Goal: Task Accomplishment & Management: Manage account settings

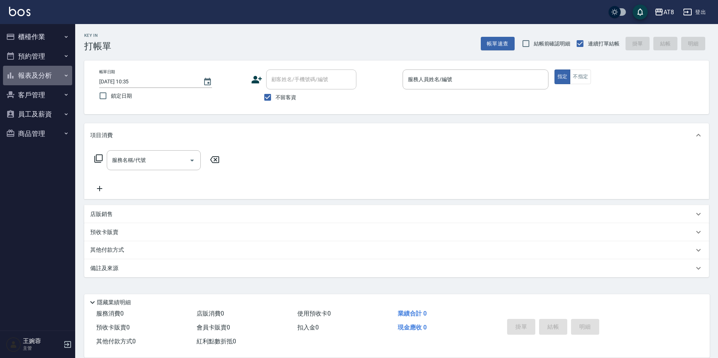
click at [50, 73] on button "報表及分析" at bounding box center [37, 76] width 69 height 20
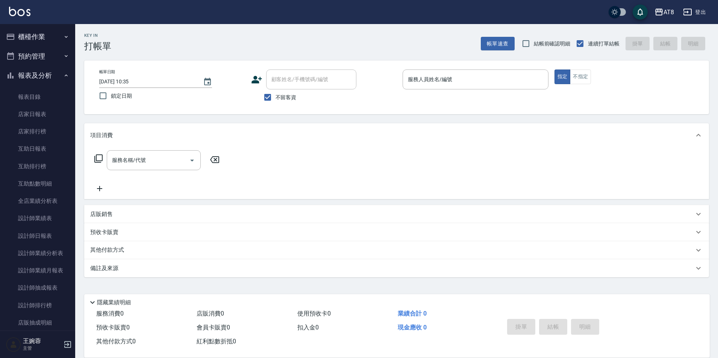
click at [49, 73] on button "報表及分析" at bounding box center [37, 76] width 69 height 20
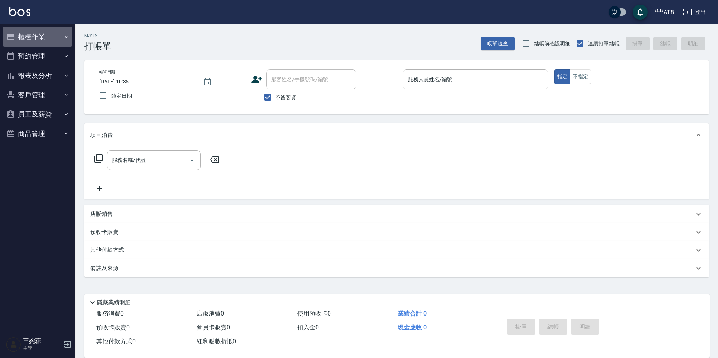
click at [48, 34] on button "櫃檯作業" at bounding box center [37, 37] width 69 height 20
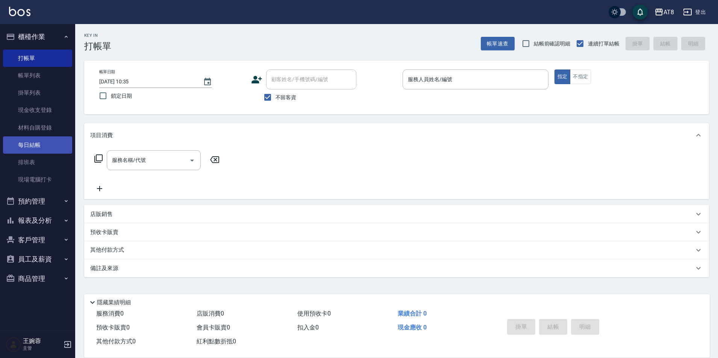
click at [49, 148] on link "每日結帳" at bounding box center [37, 144] width 69 height 17
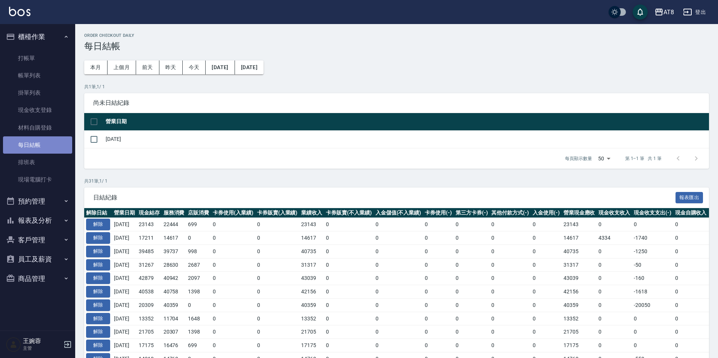
click at [40, 147] on link "每日結帳" at bounding box center [37, 144] width 69 height 17
click at [32, 214] on button "報表及分析" at bounding box center [37, 221] width 69 height 20
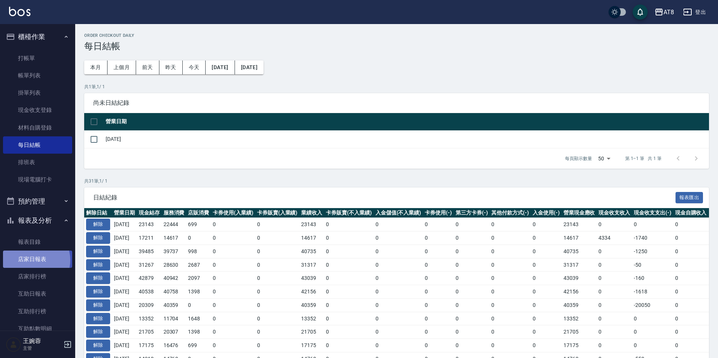
click at [32, 260] on link "店家日報表" at bounding box center [37, 259] width 69 height 17
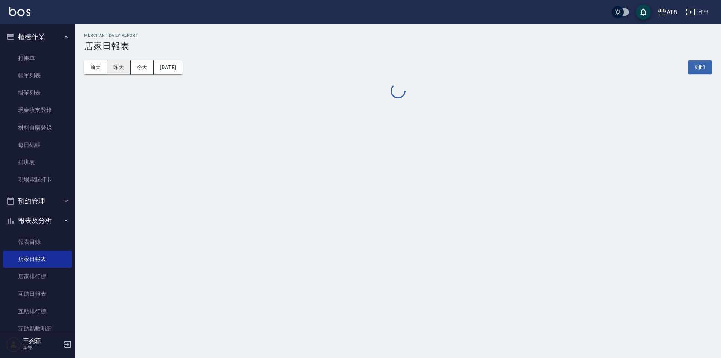
click at [123, 66] on button "昨天" at bounding box center [118, 67] width 23 height 14
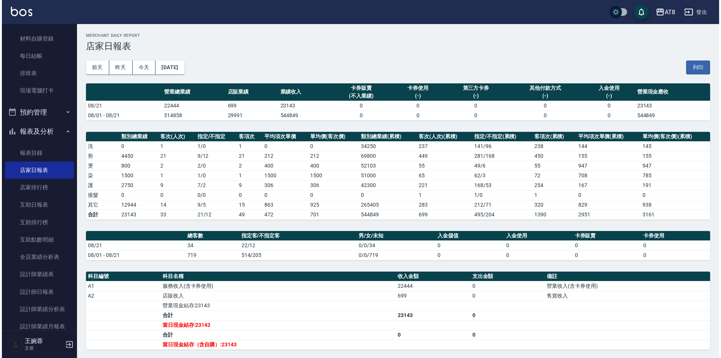
scroll to position [93, 0]
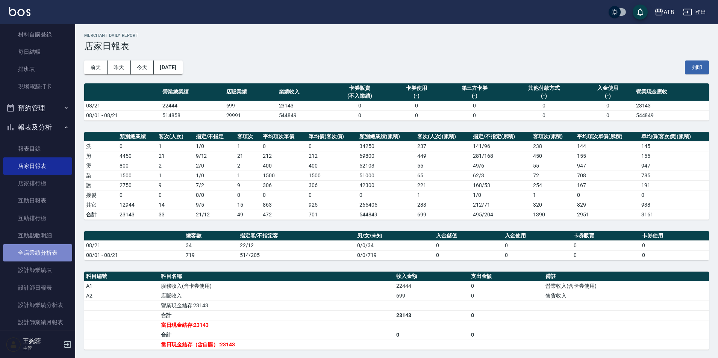
click at [54, 253] on link "全店業績分析表" at bounding box center [37, 252] width 69 height 17
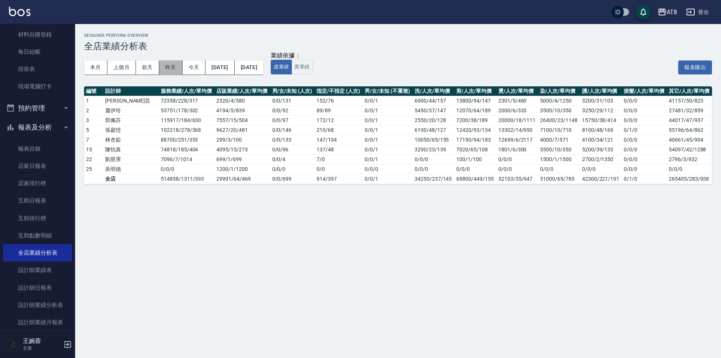
click at [171, 71] on button "昨天" at bounding box center [170, 67] width 23 height 14
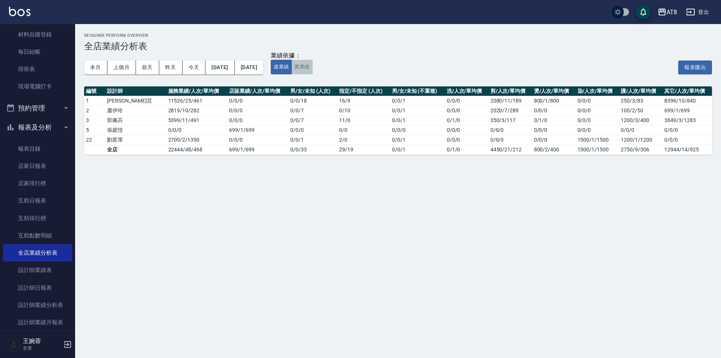
click at [313, 72] on button "實業績" at bounding box center [302, 67] width 21 height 15
click at [55, 127] on button "報表及分析" at bounding box center [37, 128] width 69 height 20
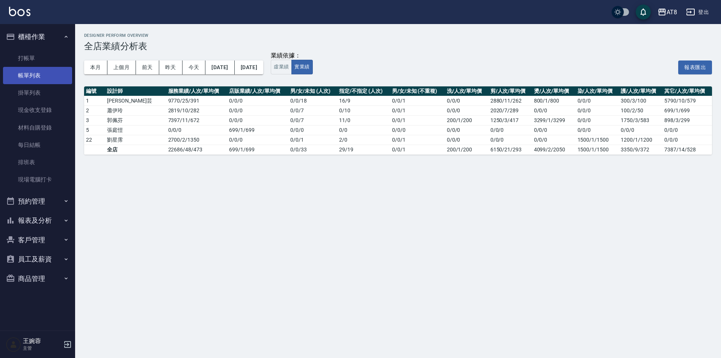
click at [43, 83] on link "帳單列表" at bounding box center [37, 75] width 69 height 17
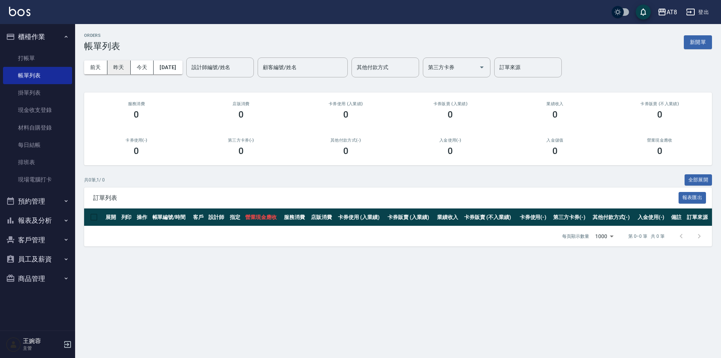
click at [124, 67] on button "昨天" at bounding box center [118, 67] width 23 height 14
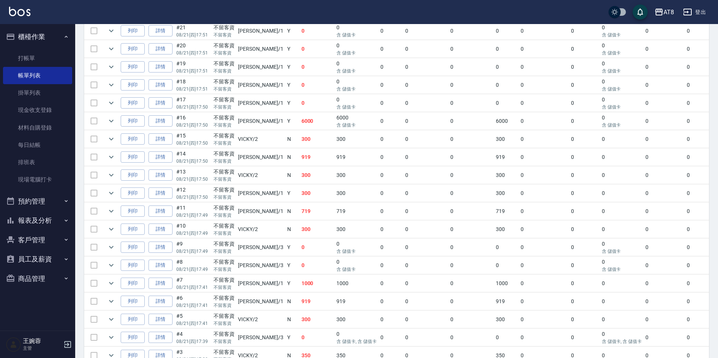
scroll to position [602, 0]
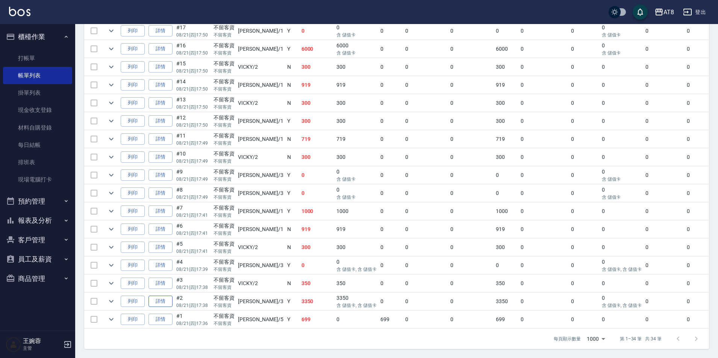
click at [154, 296] on link "詳情" at bounding box center [160, 302] width 24 height 12
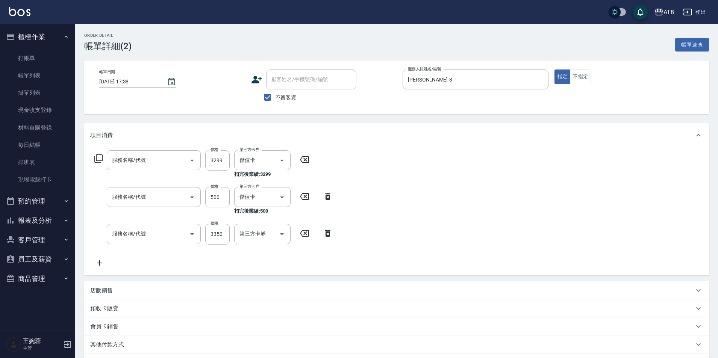
type input "2025/08/21 17:38"
checkbox input "true"
type input "RACHEL-3"
type input "入金調配燙3599(303599)"
type input "還原酸護髮(5500)"
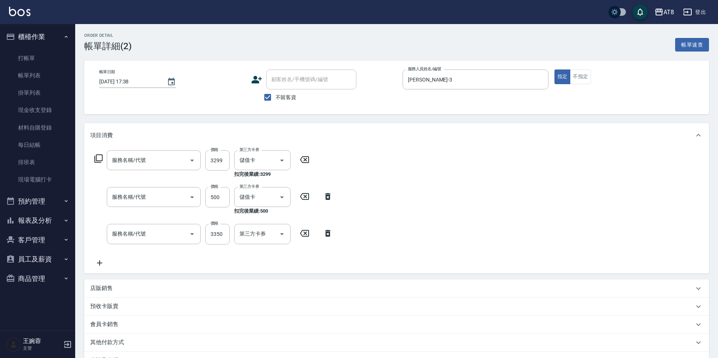
type input "頂級豪華3(803)"
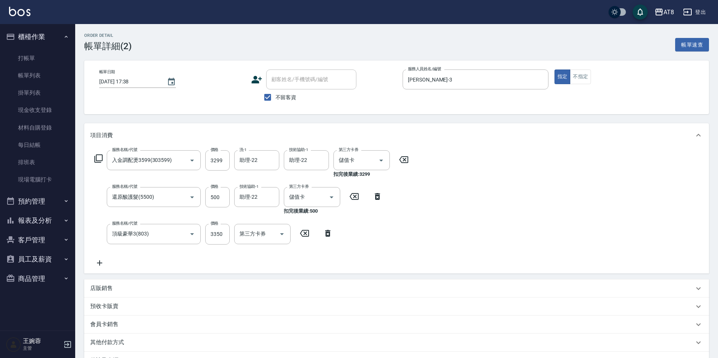
scroll to position [103, 0]
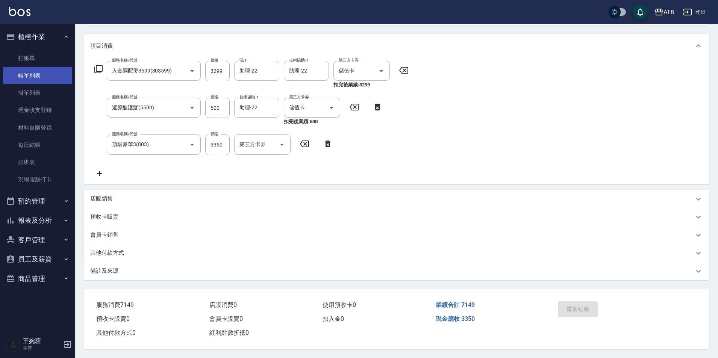
click at [51, 80] on link "帳單列表" at bounding box center [37, 75] width 69 height 17
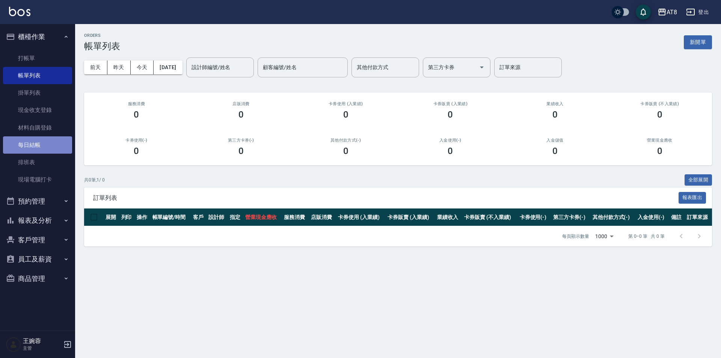
click at [44, 145] on link "每日結帳" at bounding box center [37, 144] width 69 height 17
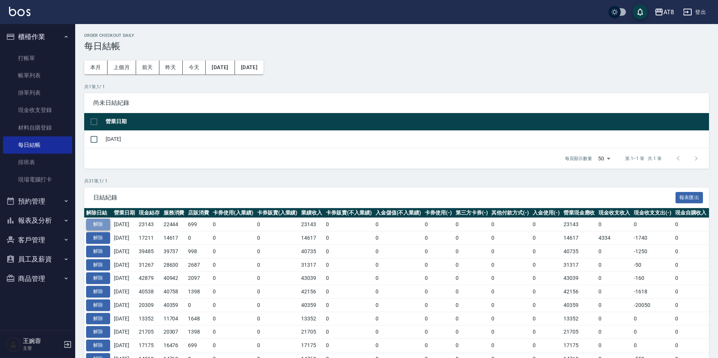
click at [95, 230] on button "解除" at bounding box center [98, 225] width 24 height 12
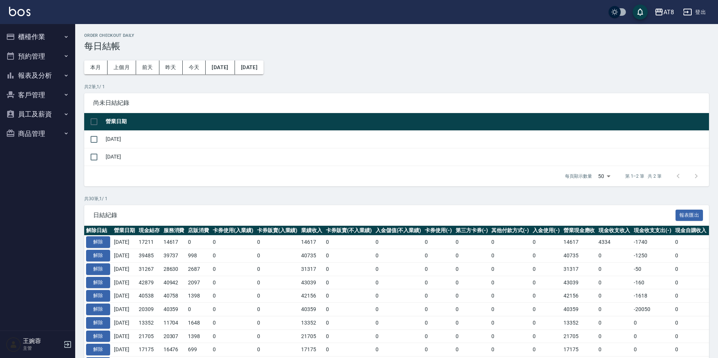
click at [31, 42] on button "櫃檯作業" at bounding box center [37, 37] width 69 height 20
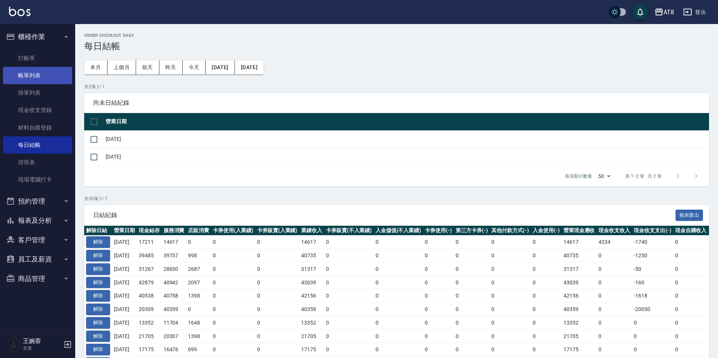
click at [25, 79] on link "帳單列表" at bounding box center [37, 75] width 69 height 17
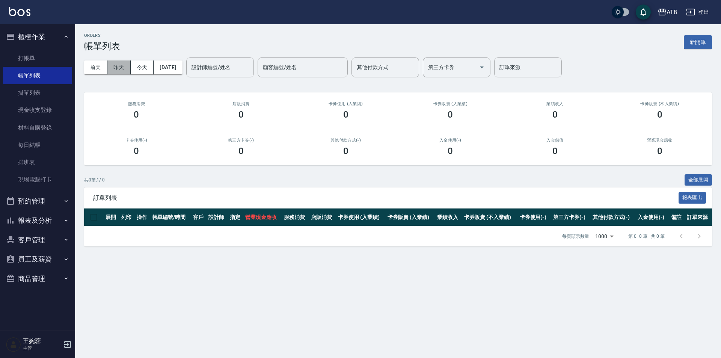
click at [117, 72] on button "昨天" at bounding box center [118, 67] width 23 height 14
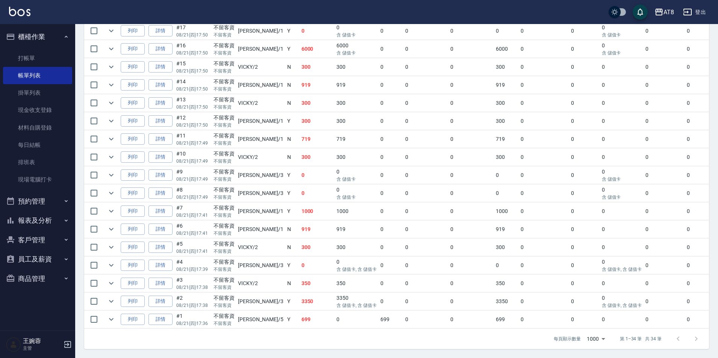
scroll to position [602, 0]
click at [159, 206] on link "詳情" at bounding box center [160, 212] width 24 height 12
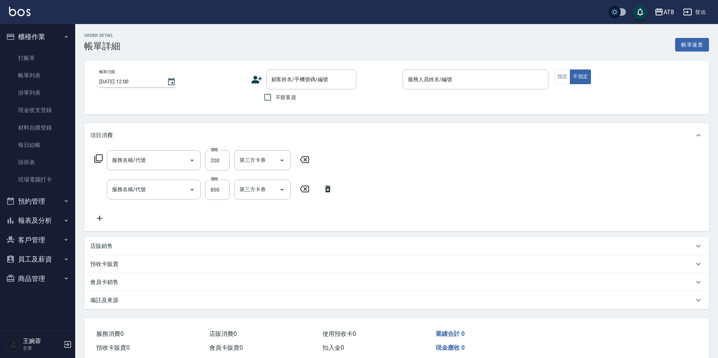
type input "2025/08/21 17:41"
checkbox input "true"
type input "YUKI-1"
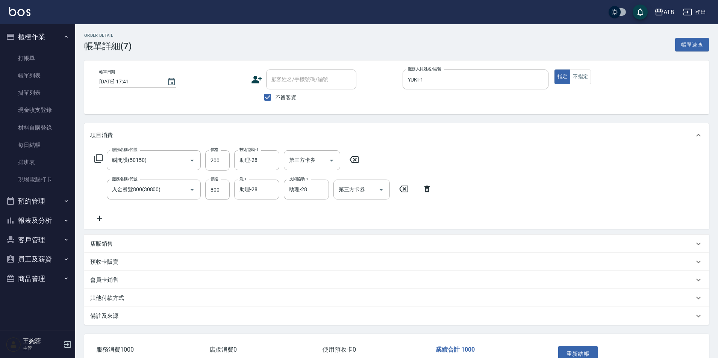
type input "瞬間護(50150)"
type input "入金燙髮800(30800)"
click at [320, 188] on icon "Clear" at bounding box center [321, 190] width 8 height 8
click at [310, 211] on div "助理 -22" at bounding box center [306, 211] width 45 height 12
click at [271, 162] on icon "Clear" at bounding box center [271, 160] width 5 height 5
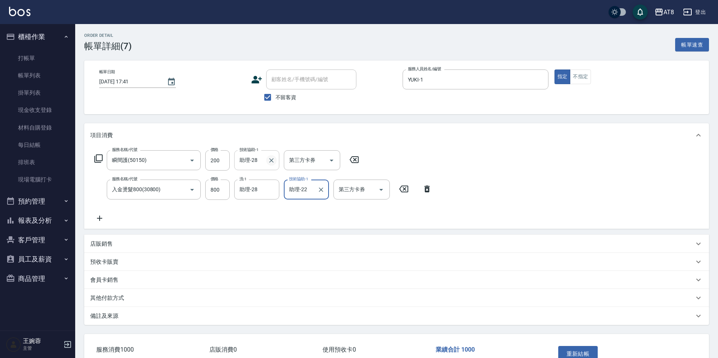
type input "助理-22"
click at [591, 355] on button "重新結帳" at bounding box center [578, 354] width 40 height 16
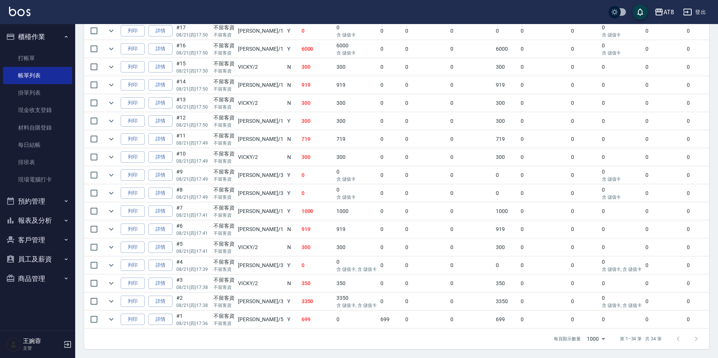
scroll to position [542, 0]
click at [113, 234] on icon "expand row" at bounding box center [111, 229] width 9 height 9
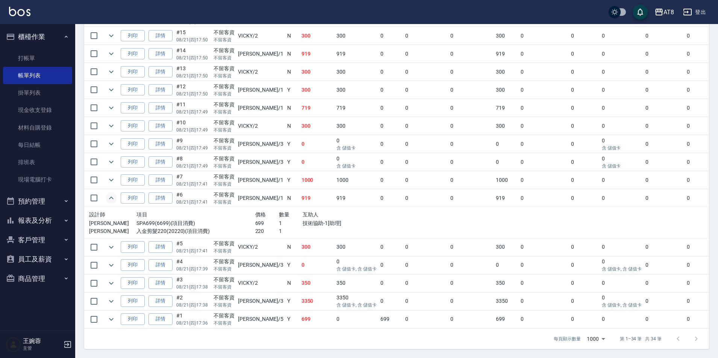
click at [113, 203] on icon "expand row" at bounding box center [111, 198] width 9 height 9
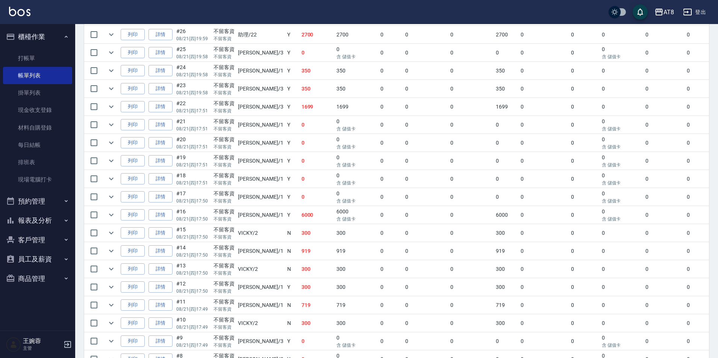
scroll to position [346, 0]
click at [116, 110] on icon "expand row" at bounding box center [111, 105] width 9 height 9
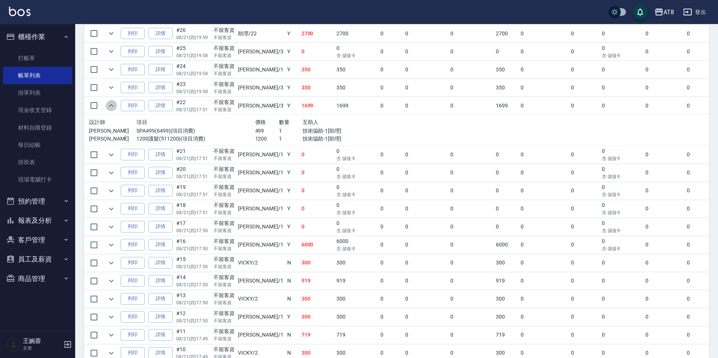
click at [116, 110] on icon "expand row" at bounding box center [111, 105] width 9 height 9
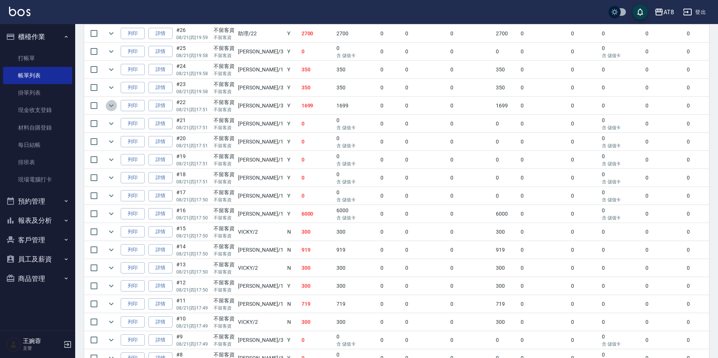
click at [116, 110] on icon "expand row" at bounding box center [111, 105] width 9 height 9
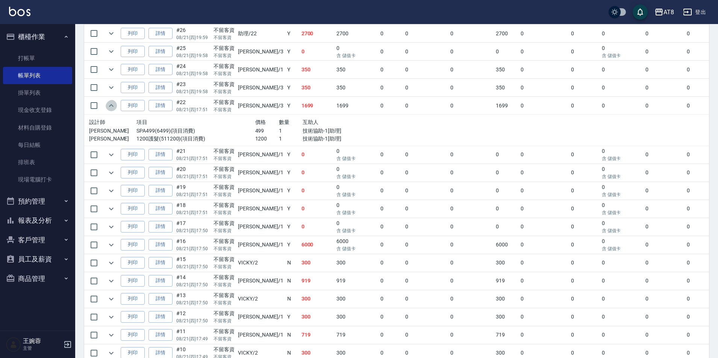
click at [116, 110] on icon "expand row" at bounding box center [111, 105] width 9 height 9
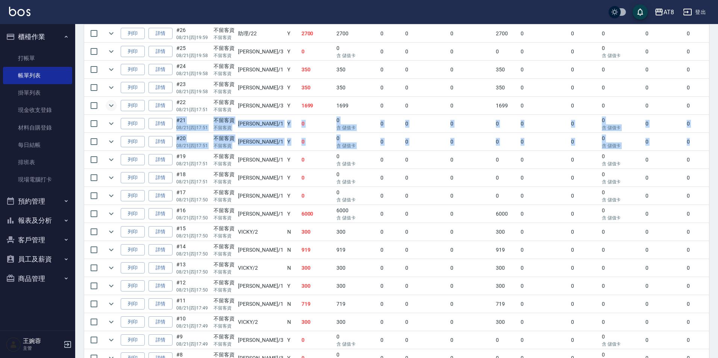
drag, startPoint x: 717, startPoint y: 175, endPoint x: 716, endPoint y: 135, distance: 40.6
click at [717, 135] on html "AT8 登出 櫃檯作業 打帳單 帳單列表 掛單列表 現金收支登錄 材料自購登錄 每日結帳 排班表 現場電腦打卡 預約管理 預約管理 單日預約紀錄 單週預約紀錄…" at bounding box center [359, 88] width 718 height 869
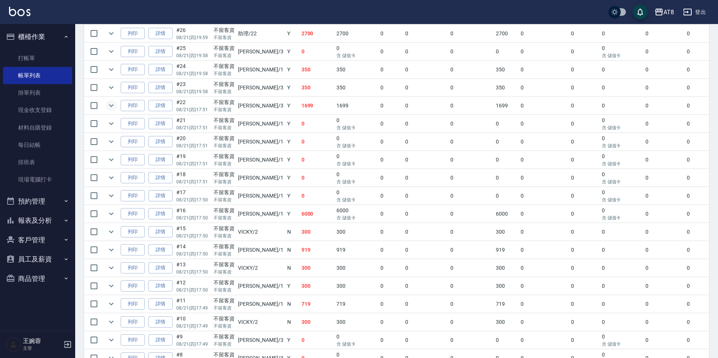
click at [713, 119] on div "ORDERS 帳單列表 新開單 前天 昨天 今天 2025/08/21 設計師編號/姓名 設計師編號/姓名 顧客編號/姓名 顧客編號/姓名 其他付款方式 其他…" at bounding box center [396, 100] width 643 height 845
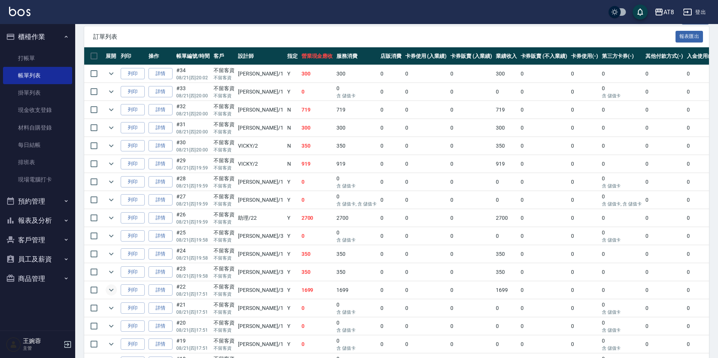
scroll to position [158, 0]
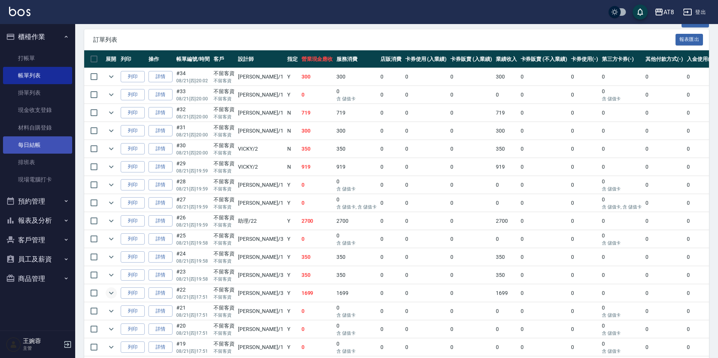
click at [29, 141] on link "每日結帳" at bounding box center [37, 144] width 69 height 17
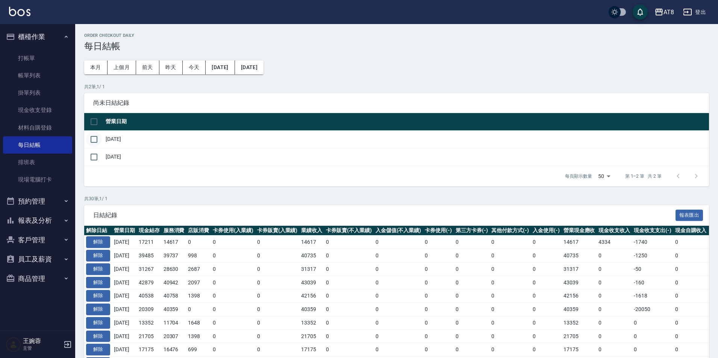
click at [88, 144] on input "checkbox" at bounding box center [94, 140] width 16 height 16
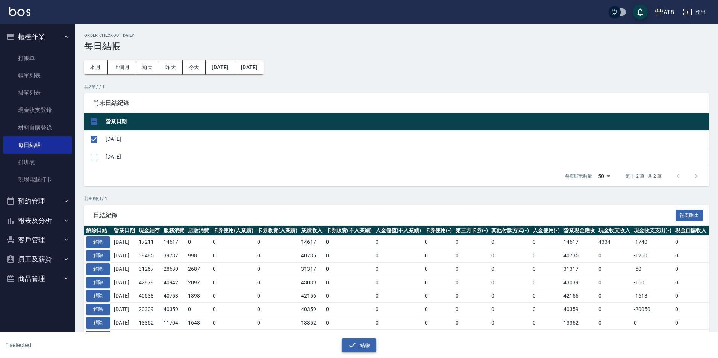
click at [371, 341] on button "結帳" at bounding box center [359, 346] width 35 height 14
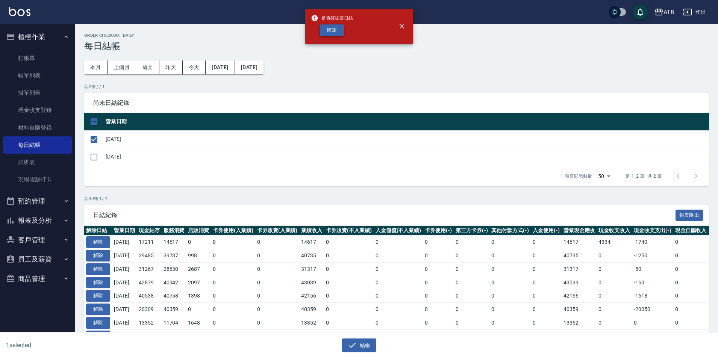
click at [336, 33] on button "確定" at bounding box center [332, 30] width 24 height 12
checkbox input "false"
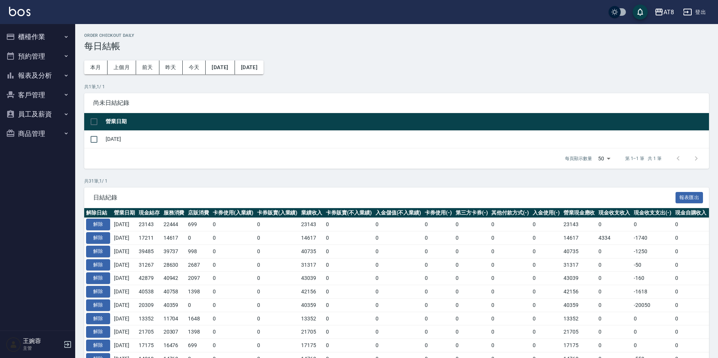
click at [35, 72] on button "報表及分析" at bounding box center [37, 76] width 69 height 20
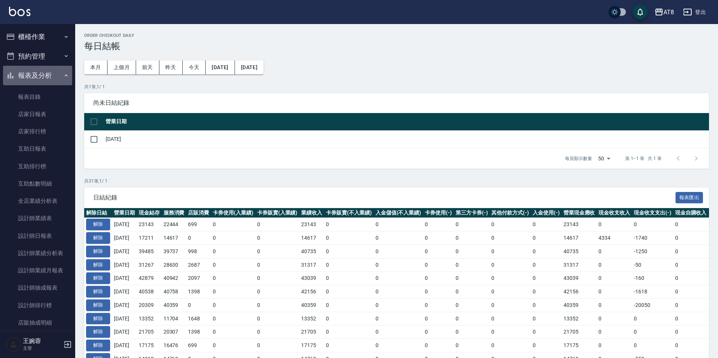
click at [44, 73] on button "報表及分析" at bounding box center [37, 76] width 69 height 20
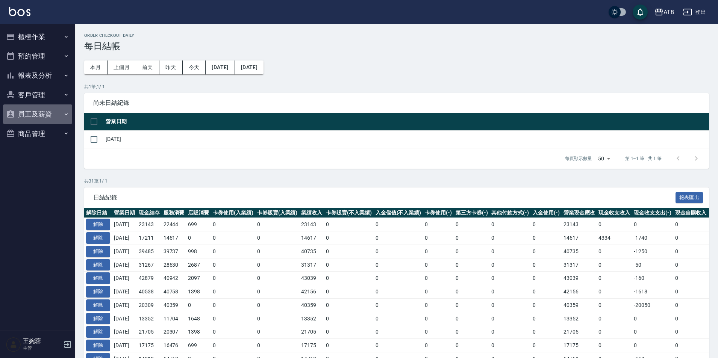
click at [38, 115] on button "員工及薪資" at bounding box center [37, 114] width 69 height 20
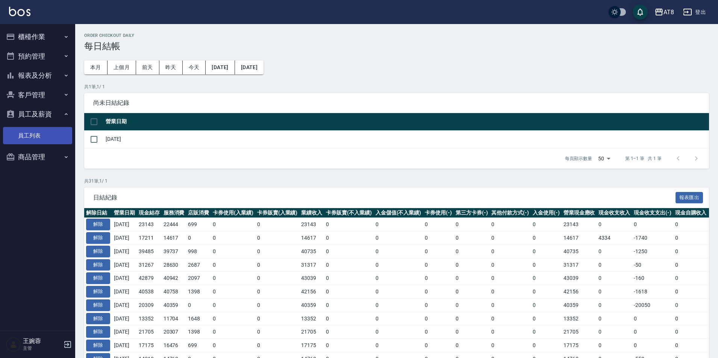
click at [32, 141] on link "員工列表" at bounding box center [37, 135] width 69 height 17
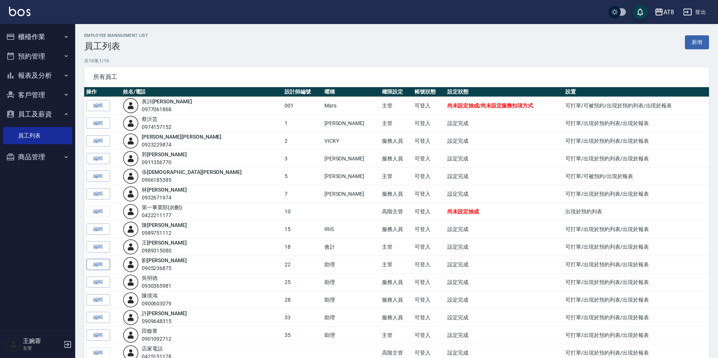
click at [107, 266] on link "編輯" at bounding box center [98, 265] width 24 height 12
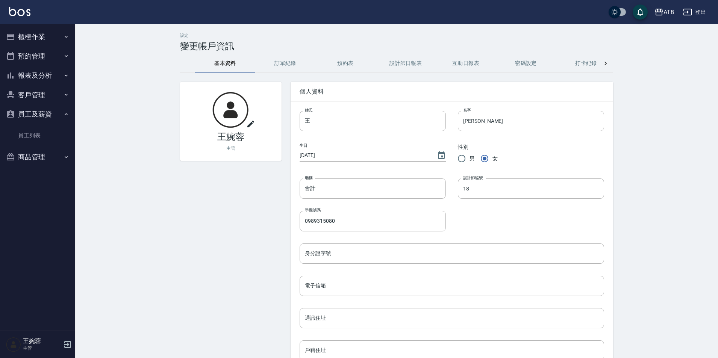
click at [687, 11] on icon "button" at bounding box center [687, 12] width 9 height 9
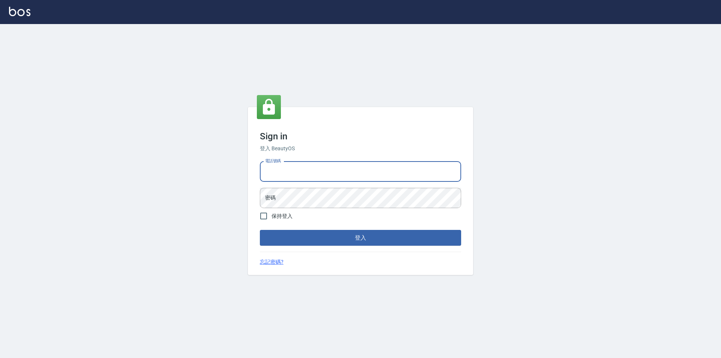
click at [308, 162] on input "電話號碼" at bounding box center [360, 172] width 201 height 20
click at [312, 163] on input "0989315080" at bounding box center [360, 172] width 201 height 20
type input "0"
click at [312, 162] on input "電話號碼" at bounding box center [360, 172] width 201 height 20
type input "0425151178"
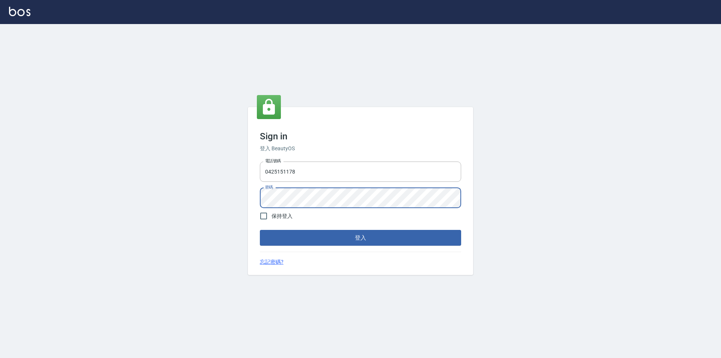
click at [260, 230] on button "登入" at bounding box center [360, 238] width 201 height 16
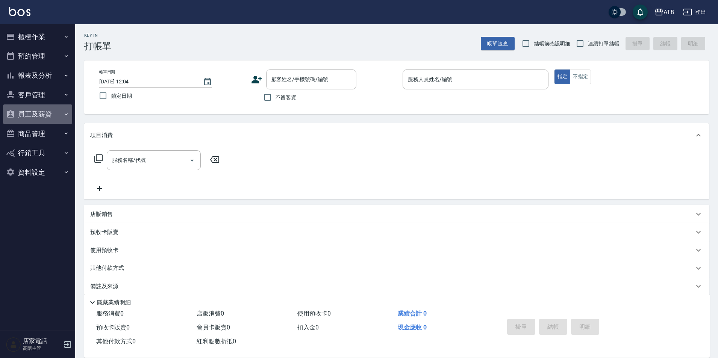
click at [44, 116] on button "員工及薪資" at bounding box center [37, 114] width 69 height 20
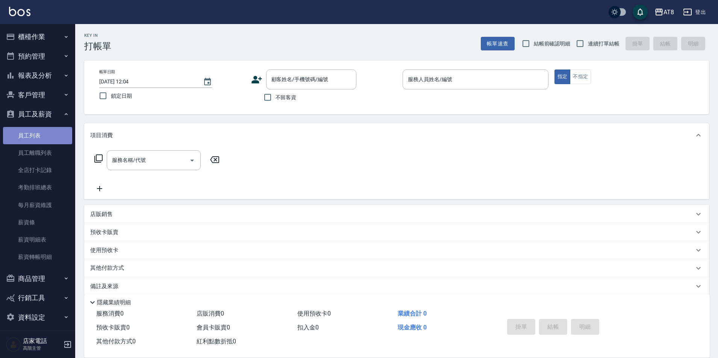
click at [45, 137] on link "員工列表" at bounding box center [37, 135] width 69 height 17
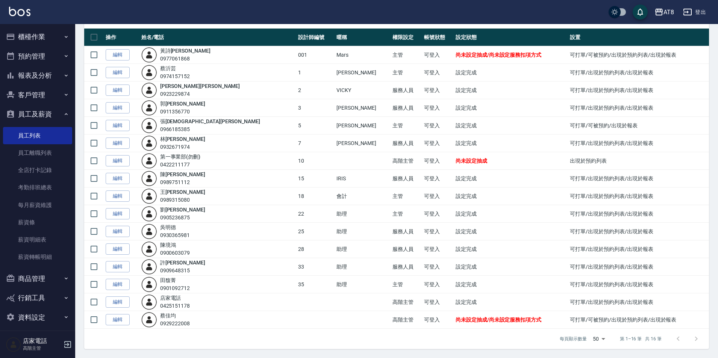
scroll to position [99, 0]
click at [118, 208] on link "編輯" at bounding box center [118, 214] width 24 height 12
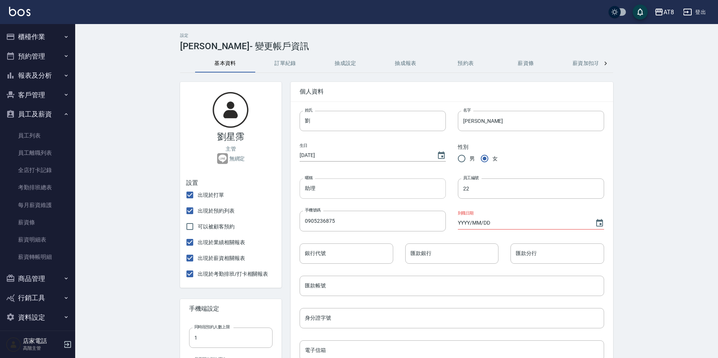
click at [345, 194] on input "助理" at bounding box center [372, 188] width 146 height 20
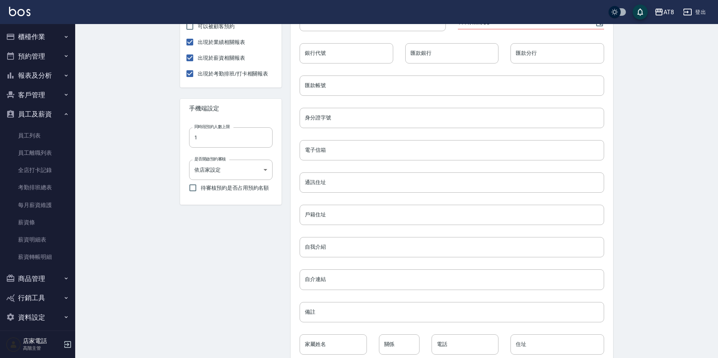
scroll to position [245, 0]
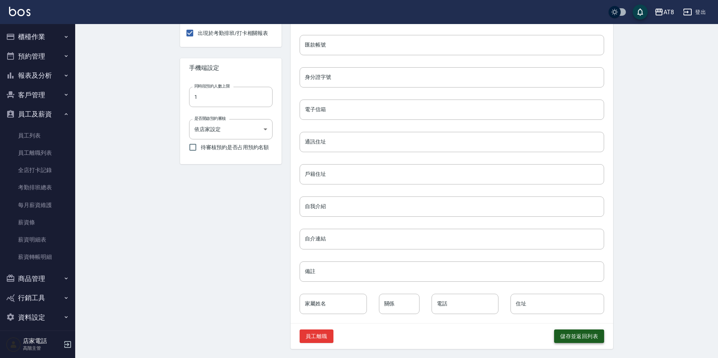
type input "助理22"
click at [572, 338] on button "儲存並返回列表" at bounding box center [579, 337] width 50 height 14
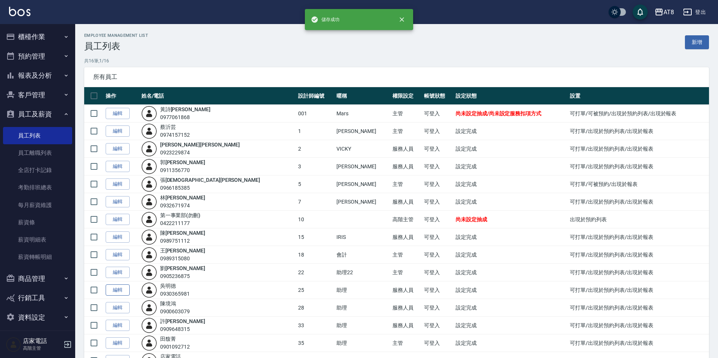
click at [122, 296] on link "編輯" at bounding box center [118, 290] width 24 height 12
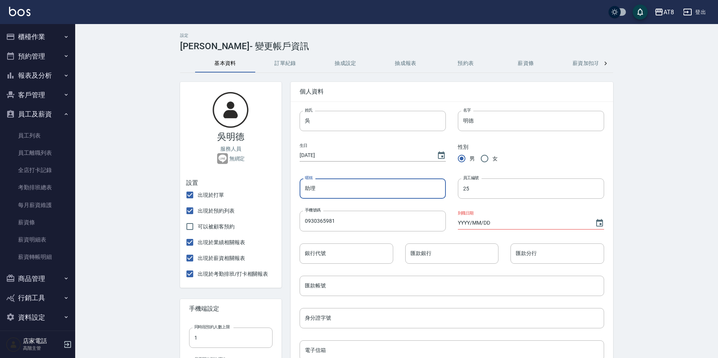
click at [335, 195] on input "助理" at bounding box center [372, 188] width 146 height 20
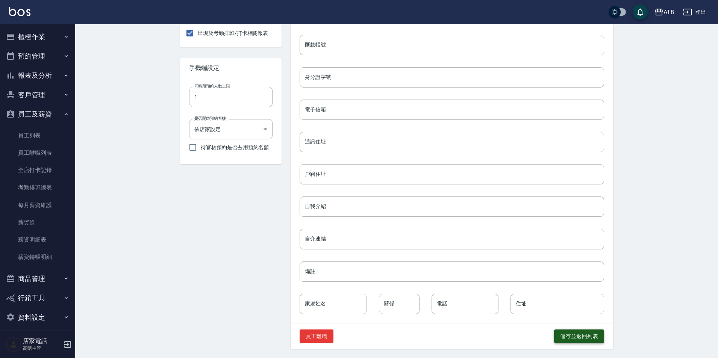
type input "助理25"
click at [569, 335] on button "儲存並返回列表" at bounding box center [579, 337] width 50 height 14
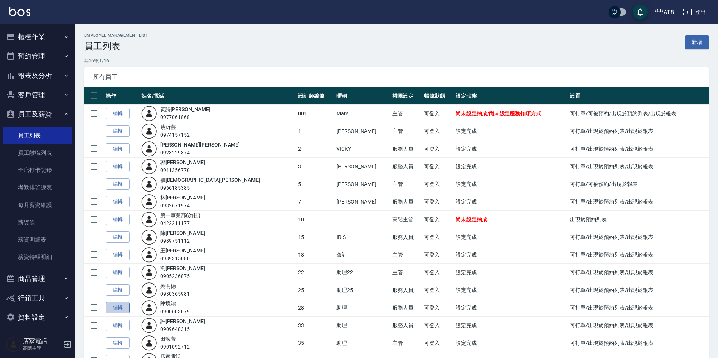
click at [126, 314] on link "編輯" at bounding box center [118, 308] width 24 height 12
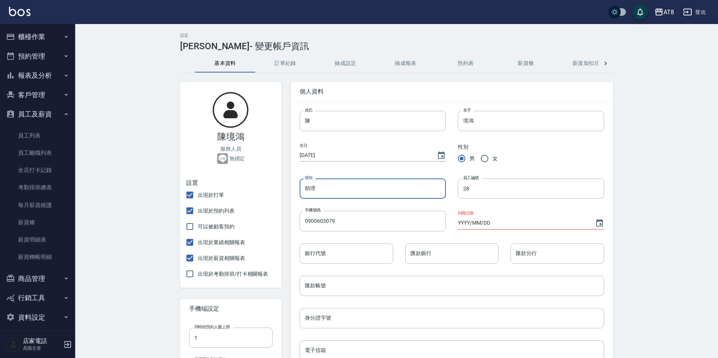
click at [328, 194] on input "助理" at bounding box center [372, 188] width 146 height 20
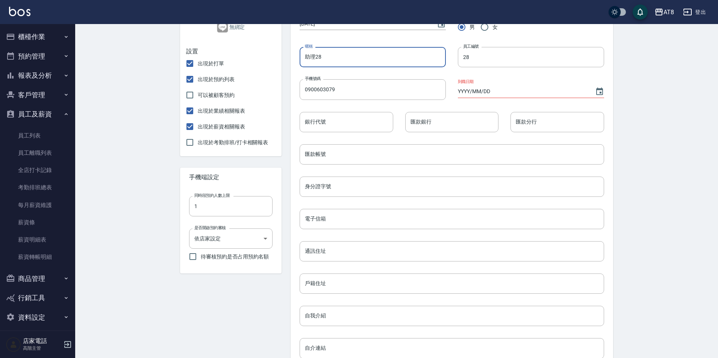
scroll to position [245, 0]
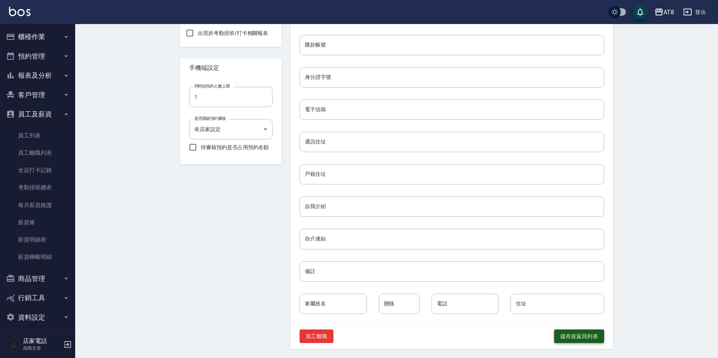
type input "助理28"
click at [577, 343] on button "儲存並返回列表" at bounding box center [579, 337] width 50 height 14
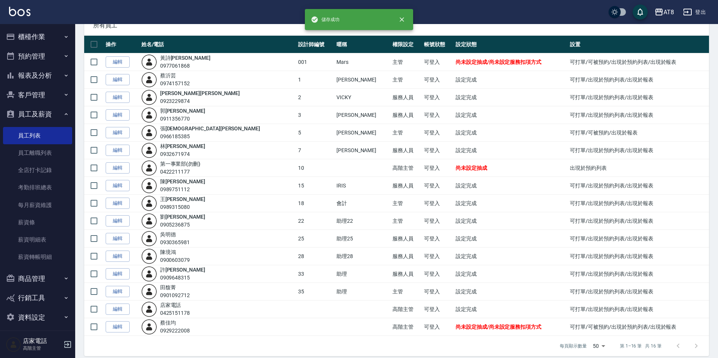
scroll to position [99, 0]
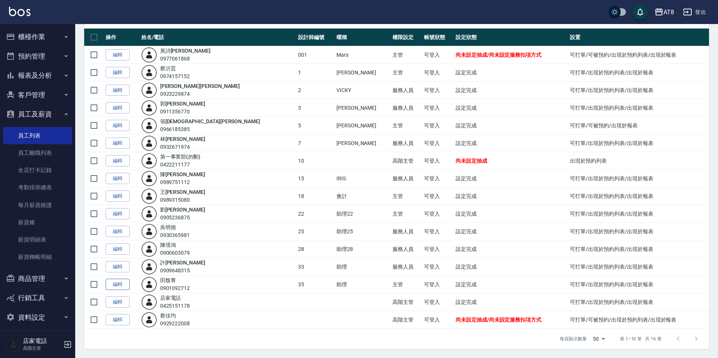
click at [124, 279] on link "編輯" at bounding box center [118, 285] width 24 height 12
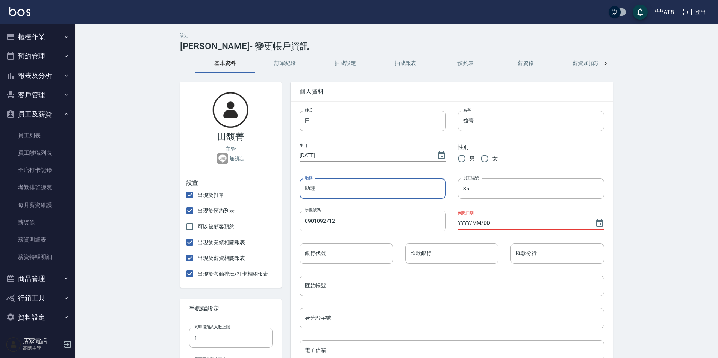
click at [326, 193] on input "助理" at bounding box center [372, 188] width 146 height 20
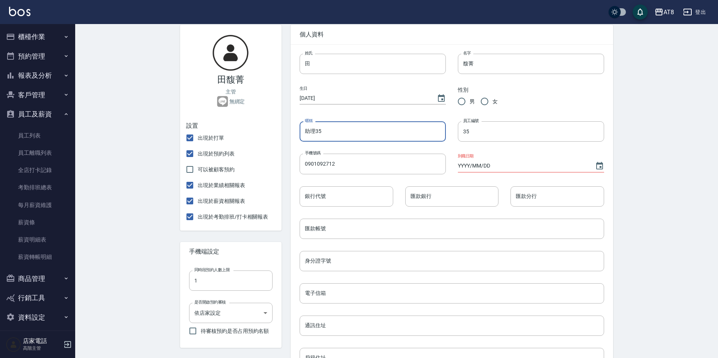
scroll to position [245, 0]
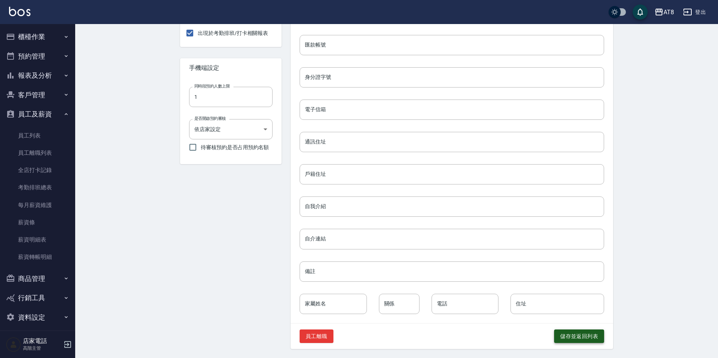
type input "助理35"
click at [569, 340] on button "儲存並返回列表" at bounding box center [579, 337] width 50 height 14
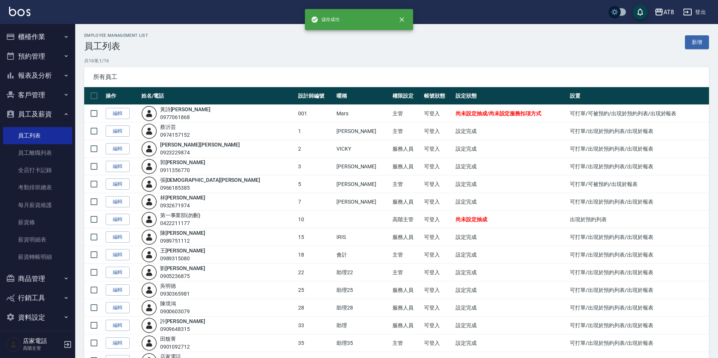
scroll to position [99, 0]
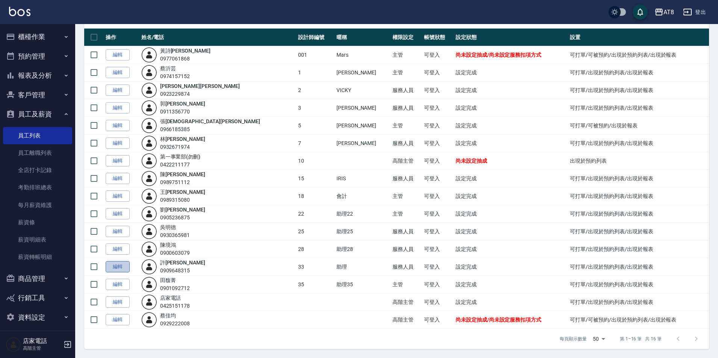
click at [120, 261] on link "編輯" at bounding box center [118, 267] width 24 height 12
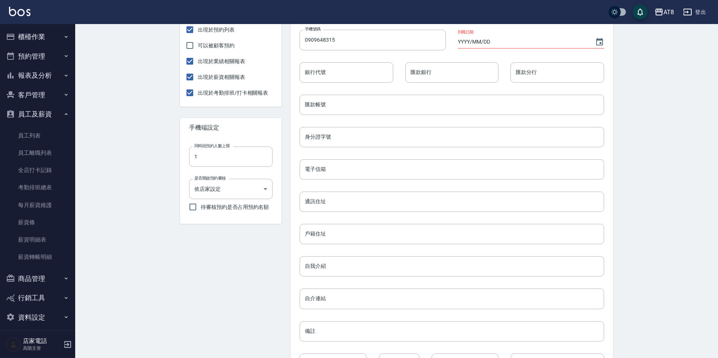
scroll to position [245, 0]
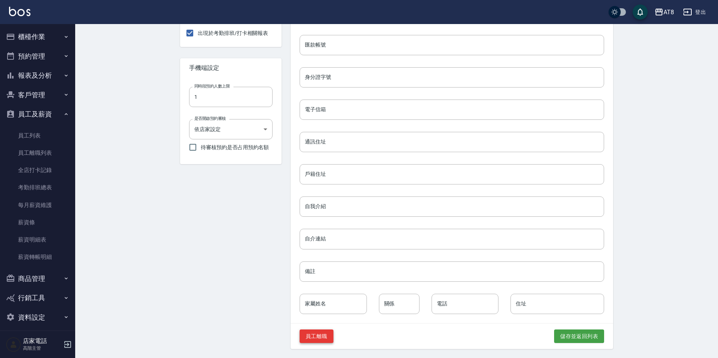
click at [316, 337] on button "員工離職" at bounding box center [316, 337] width 34 height 14
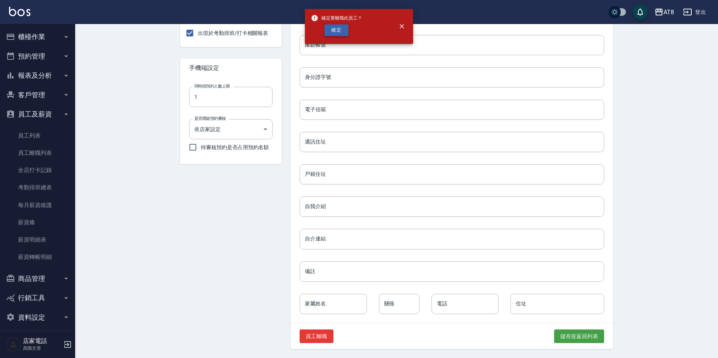
click at [339, 33] on button "確定" at bounding box center [336, 30] width 24 height 12
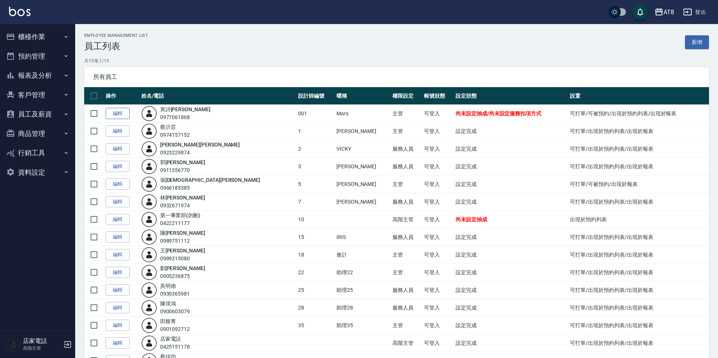
click at [127, 119] on link "編輯" at bounding box center [118, 114] width 24 height 12
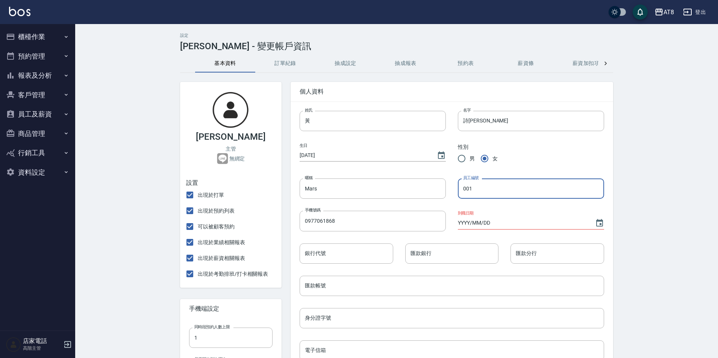
click at [469, 194] on input "001" at bounding box center [531, 188] width 146 height 20
click at [474, 190] on input "001" at bounding box center [531, 188] width 146 height 20
type input "0"
click at [474, 189] on input "9" at bounding box center [531, 188] width 146 height 20
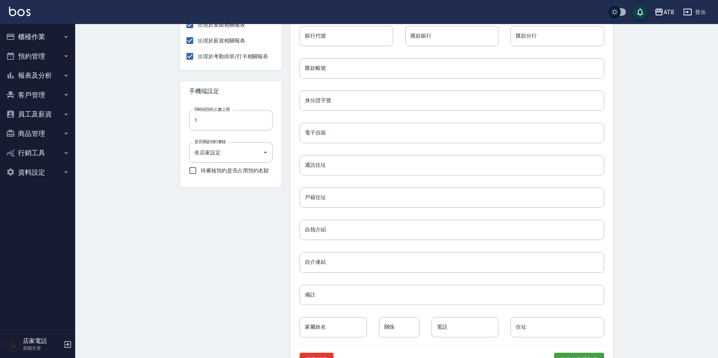
scroll to position [245, 0]
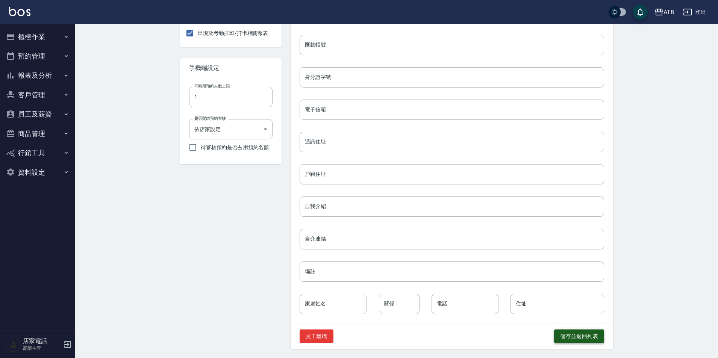
type input "9"
click at [593, 340] on button "儲存並返回列表" at bounding box center [579, 337] width 50 height 14
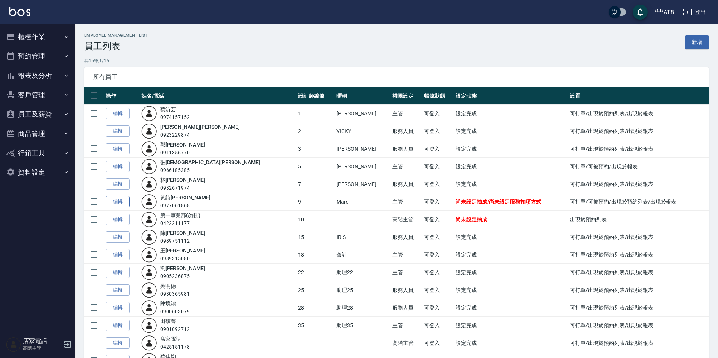
click at [128, 208] on link "編輯" at bounding box center [118, 202] width 24 height 12
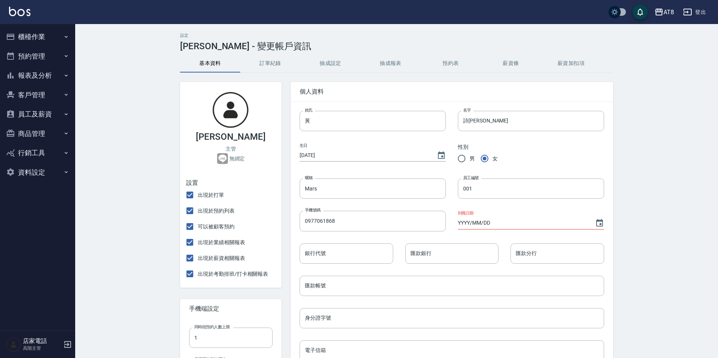
type input "9"
click at [347, 63] on button "抽成設定" at bounding box center [345, 63] width 60 height 18
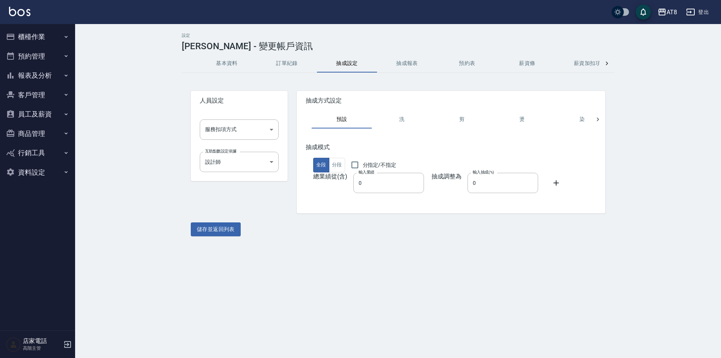
click at [347, 63] on button "抽成設定" at bounding box center [347, 63] width 60 height 18
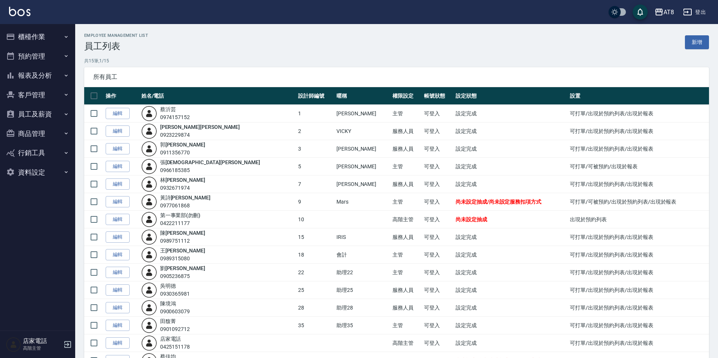
click at [116, 137] on link "編輯" at bounding box center [118, 132] width 24 height 12
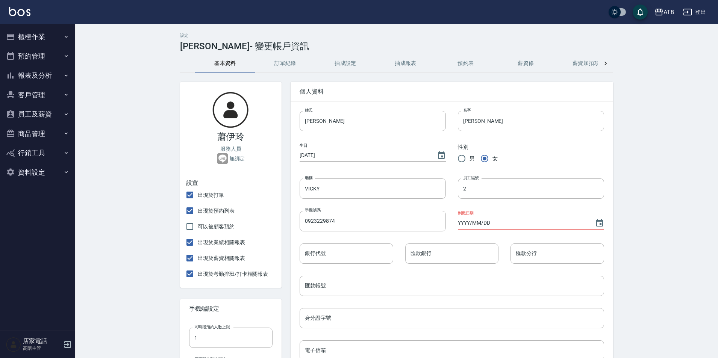
click at [346, 62] on button "抽成設定" at bounding box center [345, 63] width 60 height 18
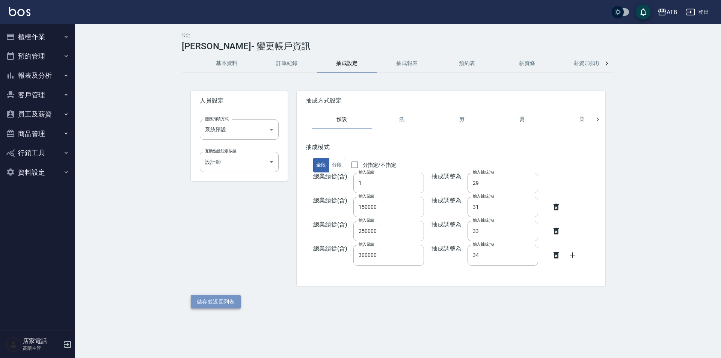
click at [229, 307] on button "儲存並返回列表" at bounding box center [216, 302] width 50 height 14
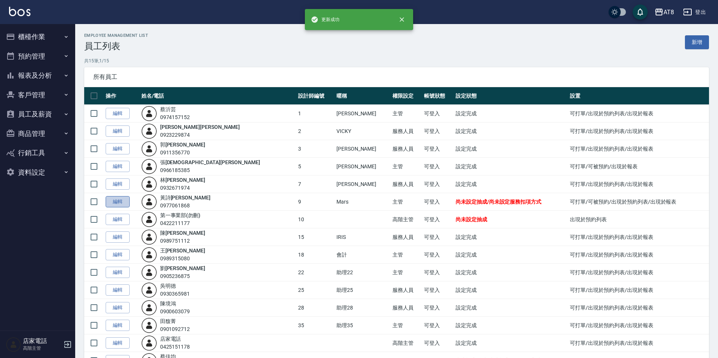
click at [121, 208] on link "編輯" at bounding box center [118, 202] width 24 height 12
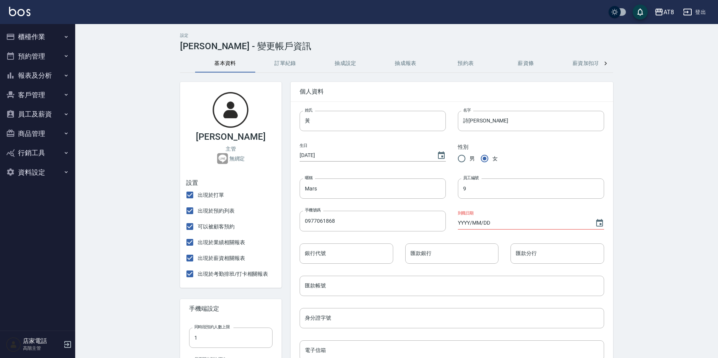
click at [352, 65] on button "抽成設定" at bounding box center [345, 63] width 60 height 18
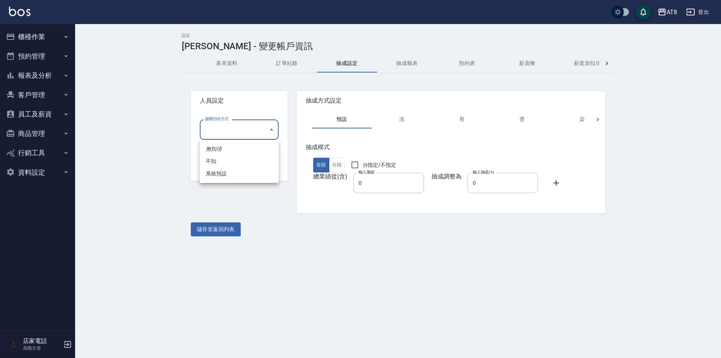
click at [264, 127] on body "AT8 登出 櫃檯作業 打帳單 帳單列表 掛單列表 座位開單 營業儀表板 現金收支登錄 高階收支登錄 材料自購登錄 每日結帳 排班表 現場電腦打卡 掃碼打卡 …" at bounding box center [360, 179] width 721 height 358
click at [250, 169] on li "系統預設" at bounding box center [239, 174] width 79 height 12
type input "系統預設"
click at [381, 192] on input "0" at bounding box center [389, 183] width 71 height 20
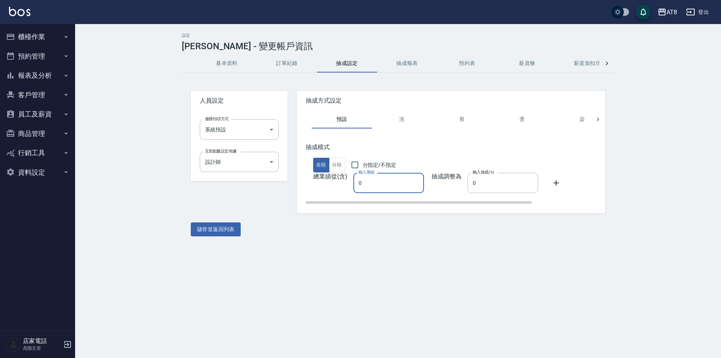
type input "0"
click at [381, 192] on input "0" at bounding box center [389, 183] width 71 height 20
click at [490, 191] on input "0" at bounding box center [503, 183] width 71 height 20
type input "029"
click at [375, 191] on input "0" at bounding box center [389, 183] width 71 height 20
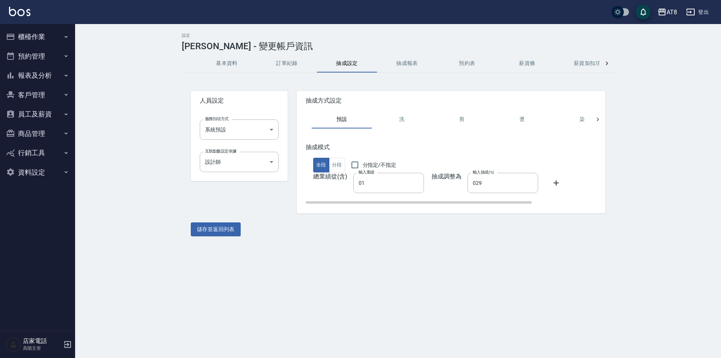
click at [561, 188] on icon at bounding box center [556, 182] width 9 height 9
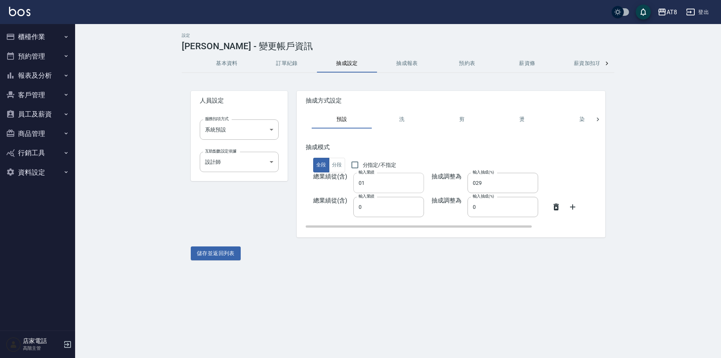
click at [371, 187] on input "01" at bounding box center [389, 183] width 71 height 20
type input "1"
click at [490, 189] on input "029" at bounding box center [503, 183] width 71 height 20
type input "29"
click at [410, 213] on input "0" at bounding box center [389, 207] width 71 height 20
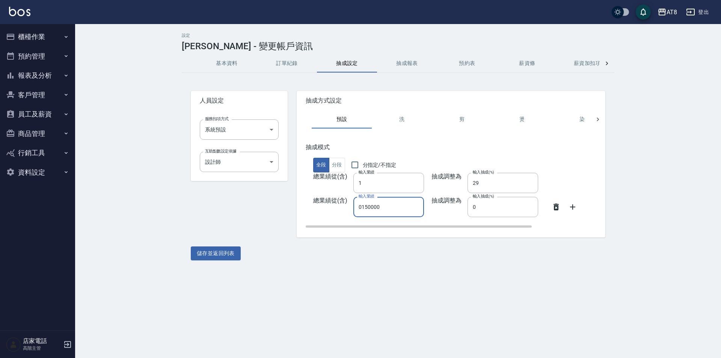
click at [371, 213] on input "0150000" at bounding box center [389, 207] width 71 height 20
type input "150000"
click at [504, 212] on input "0" at bounding box center [503, 207] width 71 height 20
type input "31"
click at [578, 211] on icon at bounding box center [573, 207] width 9 height 9
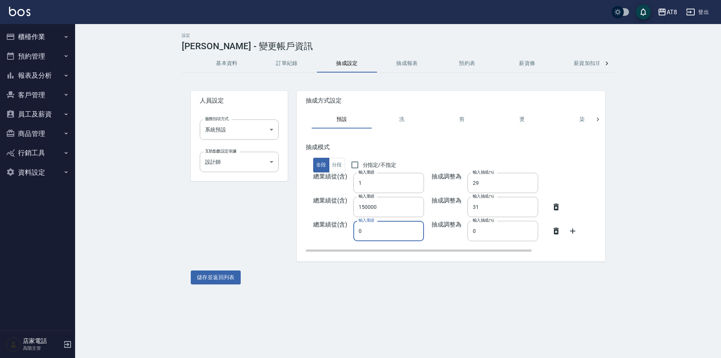
click at [370, 239] on input "0" at bounding box center [389, 231] width 71 height 20
click at [370, 239] on input "0250000" at bounding box center [389, 231] width 71 height 20
type input "250000"
click at [497, 240] on input "0" at bounding box center [503, 231] width 71 height 20
type input "33"
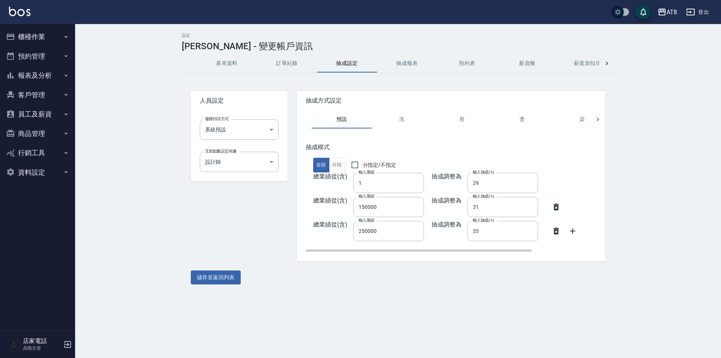
click at [578, 236] on icon at bounding box center [573, 231] width 9 height 9
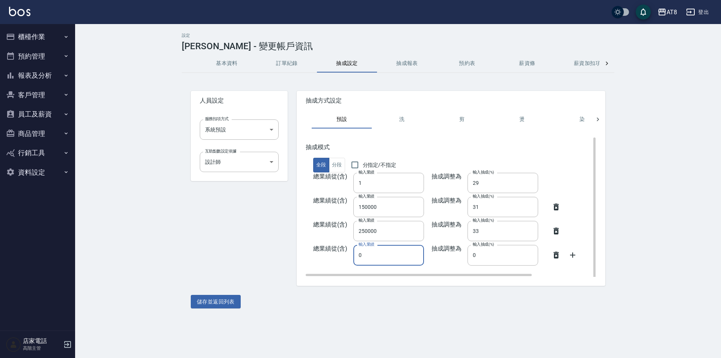
click at [383, 260] on input "0" at bounding box center [389, 255] width 71 height 20
click at [370, 262] on input "030000" at bounding box center [389, 255] width 71 height 20
click at [385, 261] on input "30000" at bounding box center [389, 255] width 71 height 20
type input "300000"
click at [494, 260] on input "0" at bounding box center [503, 255] width 71 height 20
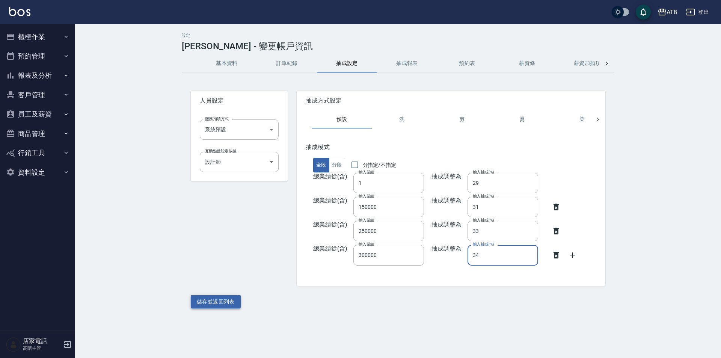
type input "34"
click at [233, 308] on button "儲存並返回列表" at bounding box center [216, 302] width 50 height 14
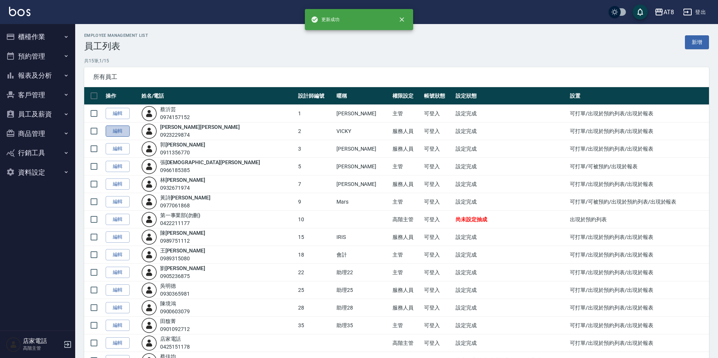
click at [118, 133] on link "編輯" at bounding box center [118, 132] width 24 height 12
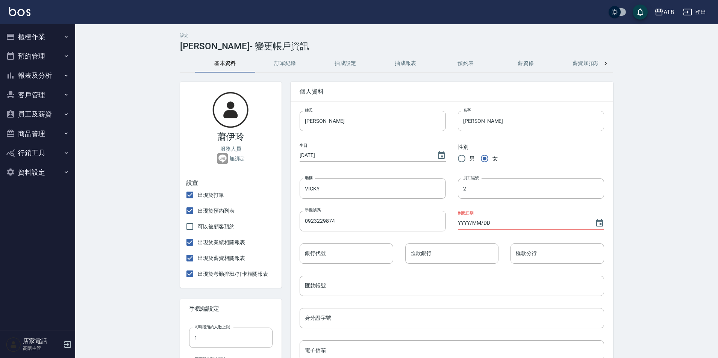
click at [347, 61] on button "抽成設定" at bounding box center [345, 63] width 60 height 18
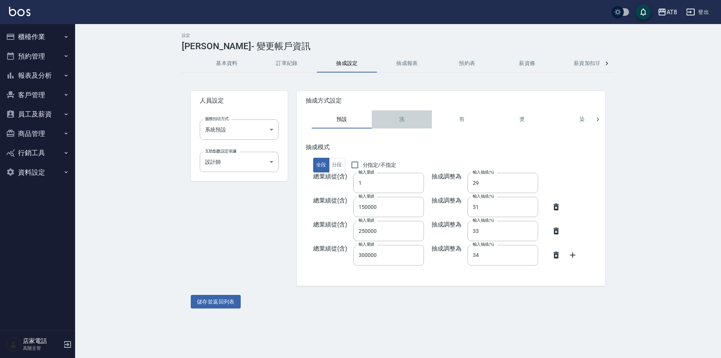
click at [398, 116] on button "洗" at bounding box center [402, 119] width 60 height 18
type input "0"
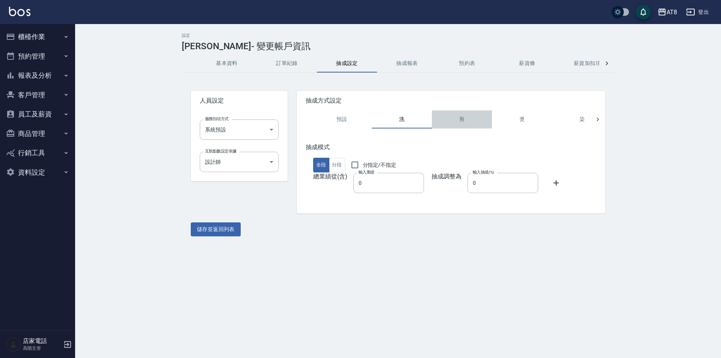
click at [460, 118] on button "剪" at bounding box center [462, 119] width 60 height 18
click at [520, 121] on button "燙" at bounding box center [522, 119] width 60 height 18
click at [587, 123] on button "染" at bounding box center [582, 119] width 60 height 18
click at [320, 119] on button "預設" at bounding box center [320, 119] width 60 height 18
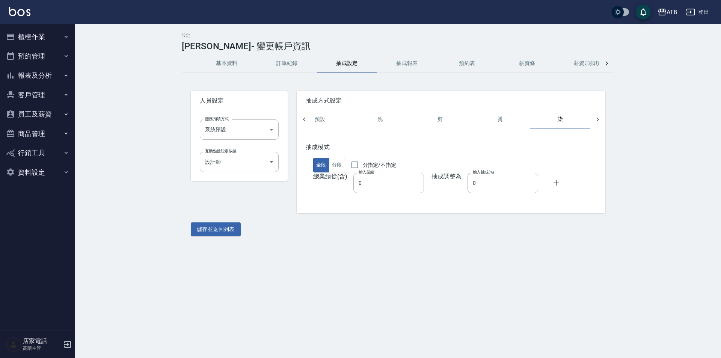
type input "1"
type input "29"
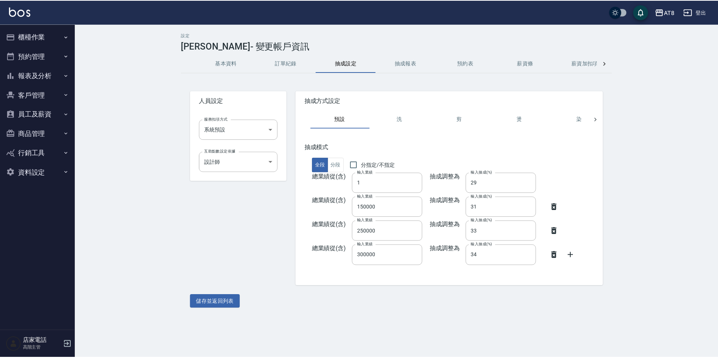
scroll to position [0, 0]
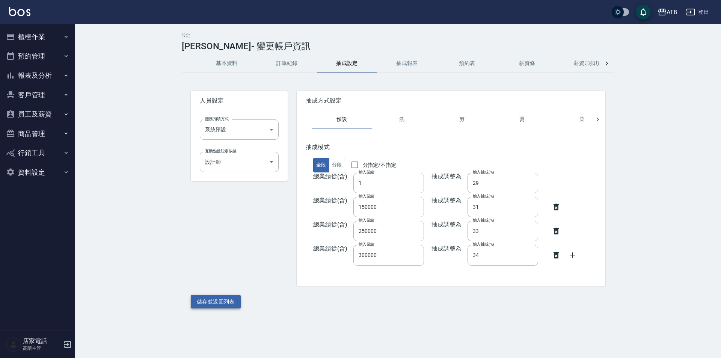
click at [208, 305] on button "儲存並返回列表" at bounding box center [216, 302] width 50 height 14
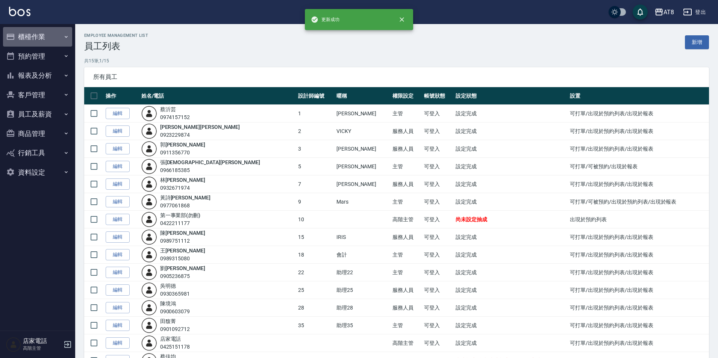
click at [29, 37] on button "櫃檯作業" at bounding box center [37, 37] width 69 height 20
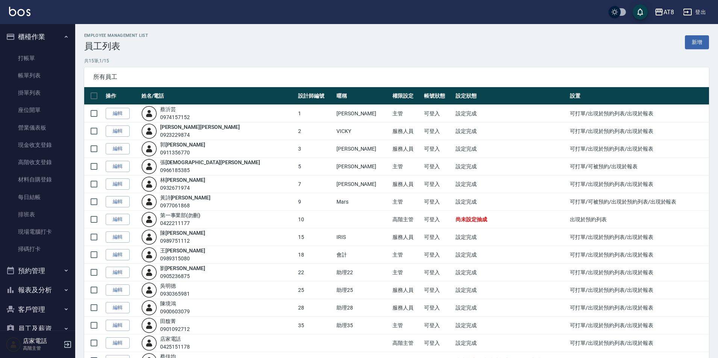
click at [22, 5] on div "AT8 登出" at bounding box center [359, 12] width 718 height 24
click at [22, 11] on img at bounding box center [19, 11] width 21 height 9
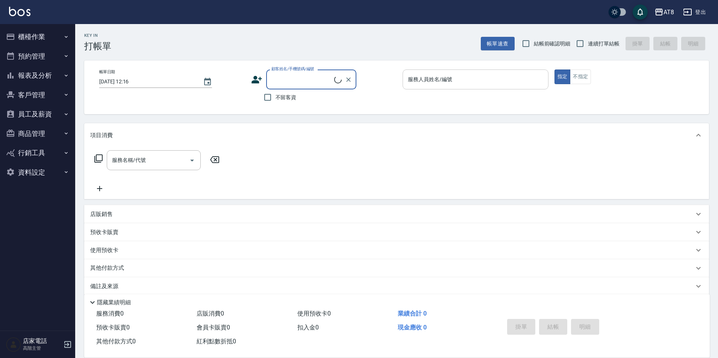
click at [477, 73] on input "服務人員姓名/編號" at bounding box center [475, 79] width 139 height 13
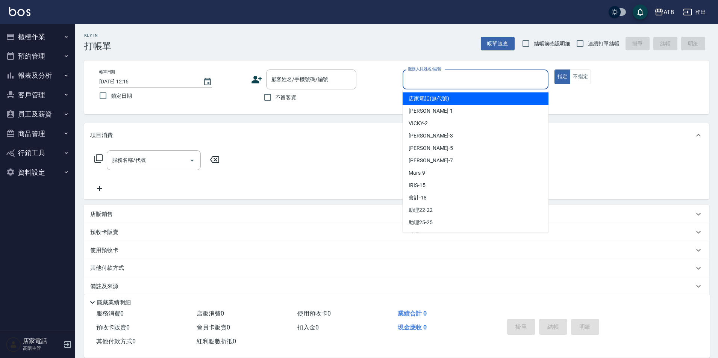
click at [479, 71] on div "服務人員姓名/編號" at bounding box center [475, 80] width 146 height 20
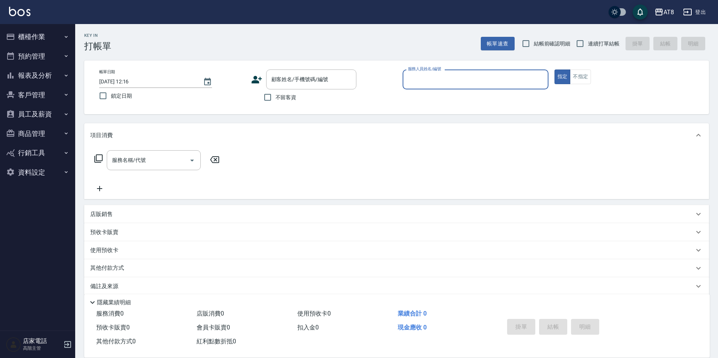
click at [57, 75] on button "報表及分析" at bounding box center [37, 76] width 69 height 20
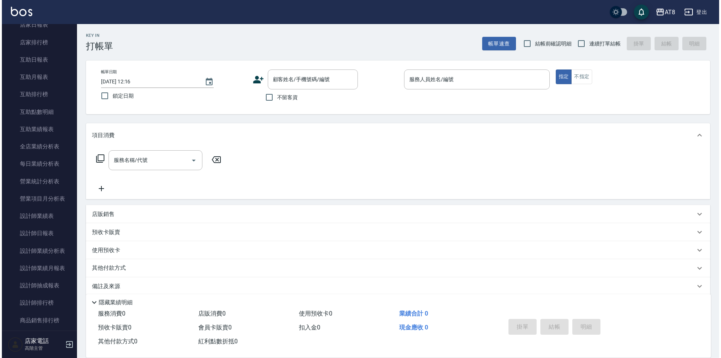
scroll to position [150, 0]
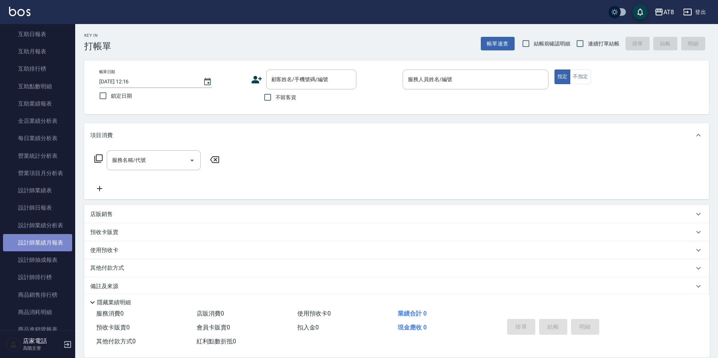
click at [51, 243] on link "設計師業績月報表" at bounding box center [37, 242] width 69 height 17
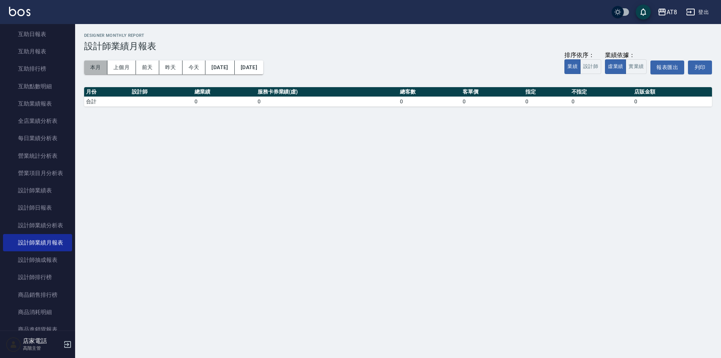
click at [102, 70] on button "本月" at bounding box center [95, 67] width 23 height 14
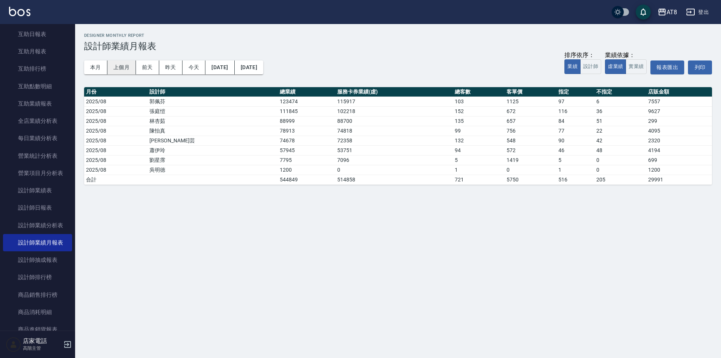
click at [126, 63] on button "上個月" at bounding box center [121, 67] width 29 height 14
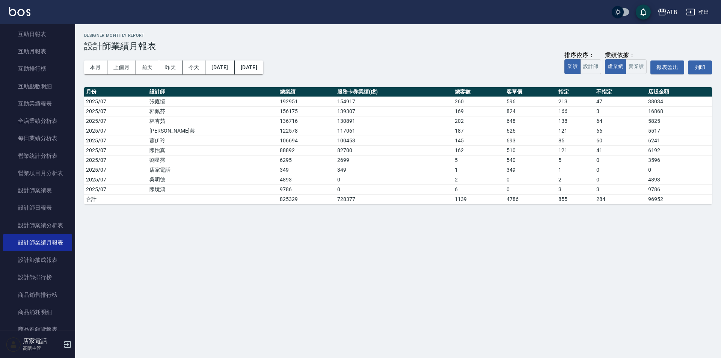
click at [23, 9] on img at bounding box center [19, 11] width 21 height 9
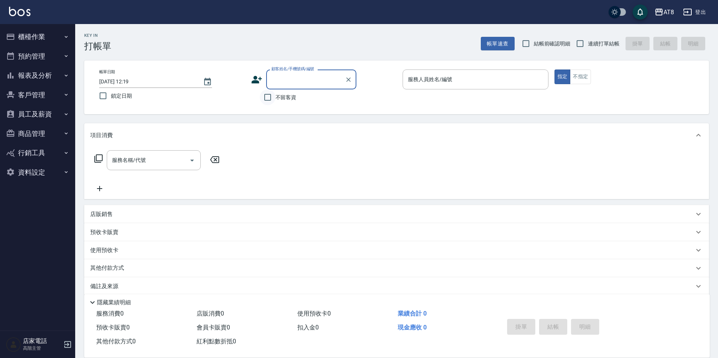
click at [269, 102] on input "不留客資" at bounding box center [268, 97] width 16 height 16
checkbox input "true"
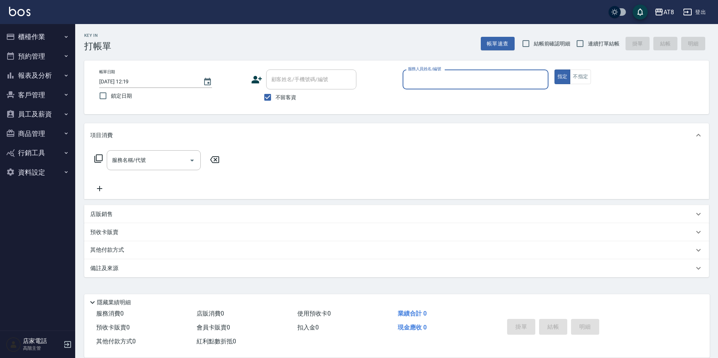
click at [685, 11] on icon "button" at bounding box center [687, 12] width 9 height 9
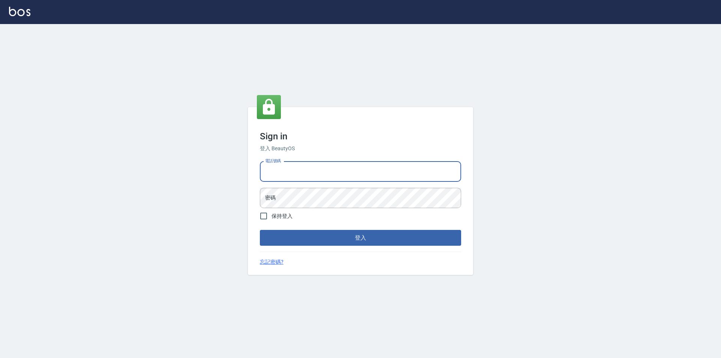
click at [323, 174] on input "電話號碼" at bounding box center [360, 172] width 201 height 20
type input "0989315080"
drag, startPoint x: 265, startPoint y: 216, endPoint x: 296, endPoint y: 244, distance: 41.5
click at [265, 216] on input "保持登入" at bounding box center [264, 216] width 16 height 16
checkbox input "true"
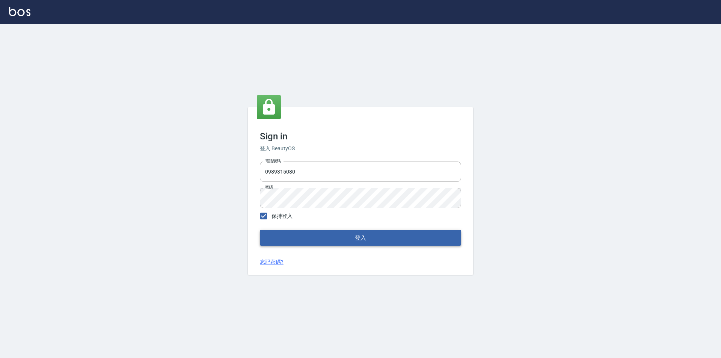
click at [308, 245] on button "登入" at bounding box center [360, 238] width 201 height 16
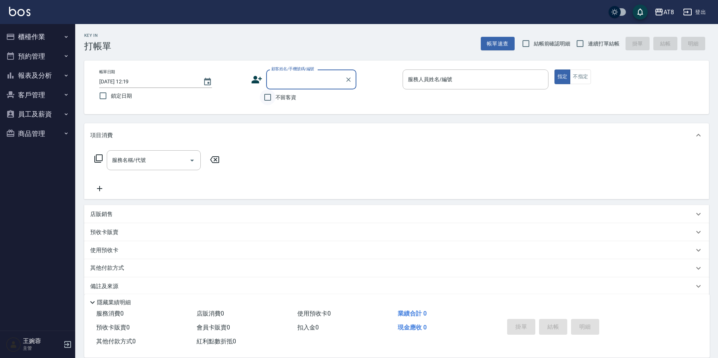
click at [272, 98] on input "不留客資" at bounding box center [268, 97] width 16 height 16
checkbox input "true"
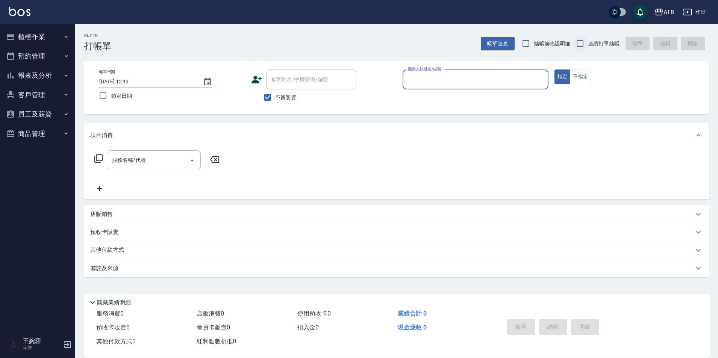
click at [579, 40] on input "連續打單結帳" at bounding box center [580, 44] width 16 height 16
checkbox input "true"
click at [478, 79] on input "服務人員姓名/編號" at bounding box center [475, 79] width 139 height 13
click at [39, 69] on button "報表及分析" at bounding box center [37, 76] width 69 height 20
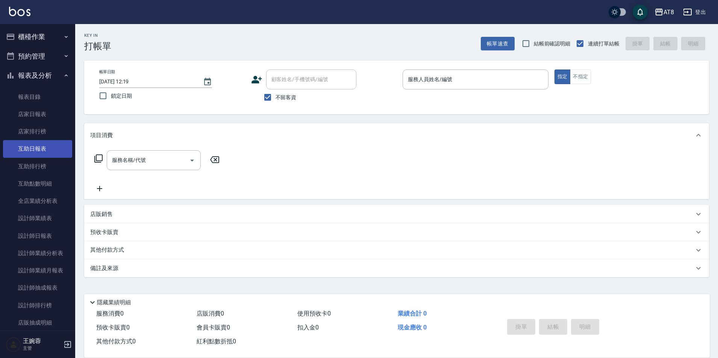
click at [38, 151] on link "互助日報表" at bounding box center [37, 148] width 69 height 17
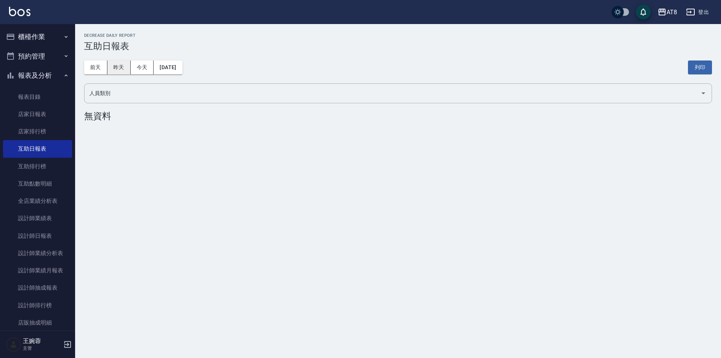
click at [113, 70] on button "昨天" at bounding box center [118, 67] width 23 height 14
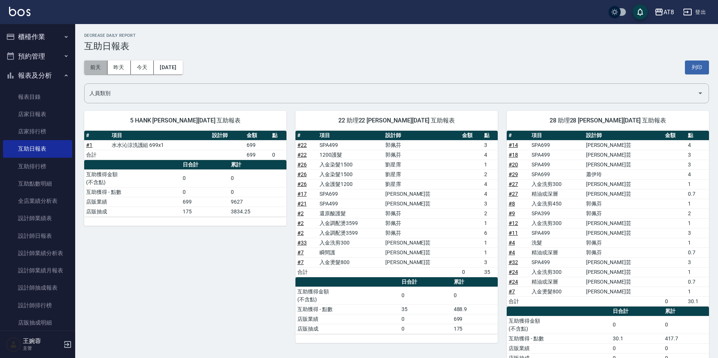
click at [88, 67] on button "前天" at bounding box center [95, 67] width 23 height 14
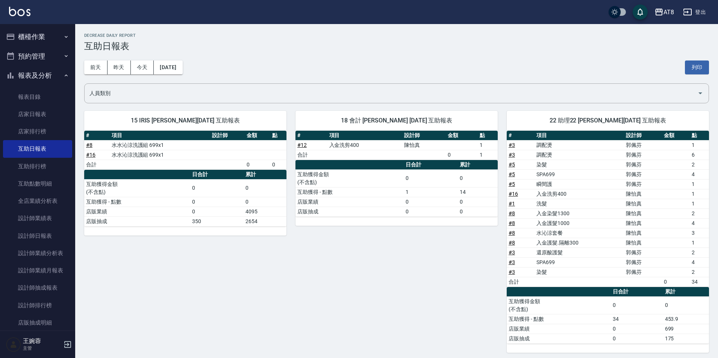
click at [37, 77] on button "報表及分析" at bounding box center [37, 76] width 69 height 20
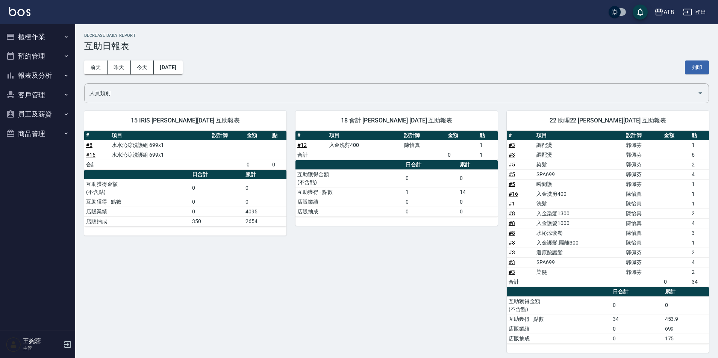
click at [3, 8] on div "AT8 登出" at bounding box center [359, 12] width 718 height 24
click at [18, 8] on img at bounding box center [19, 11] width 21 height 9
